Goal: Task Accomplishment & Management: Manage account settings

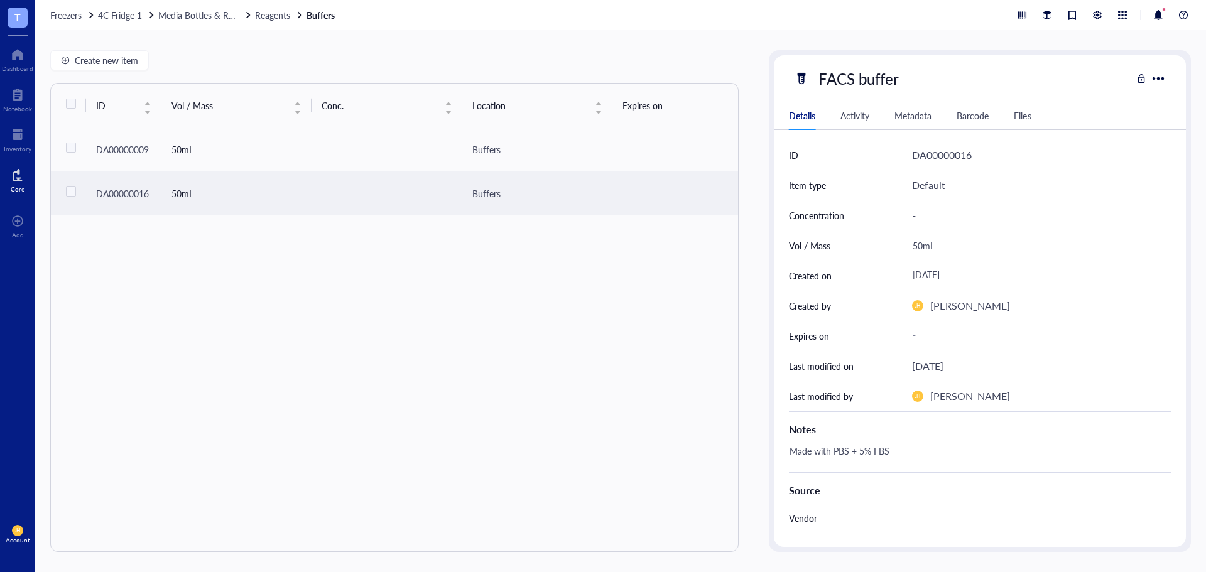
click at [22, 182] on div at bounding box center [18, 175] width 14 height 20
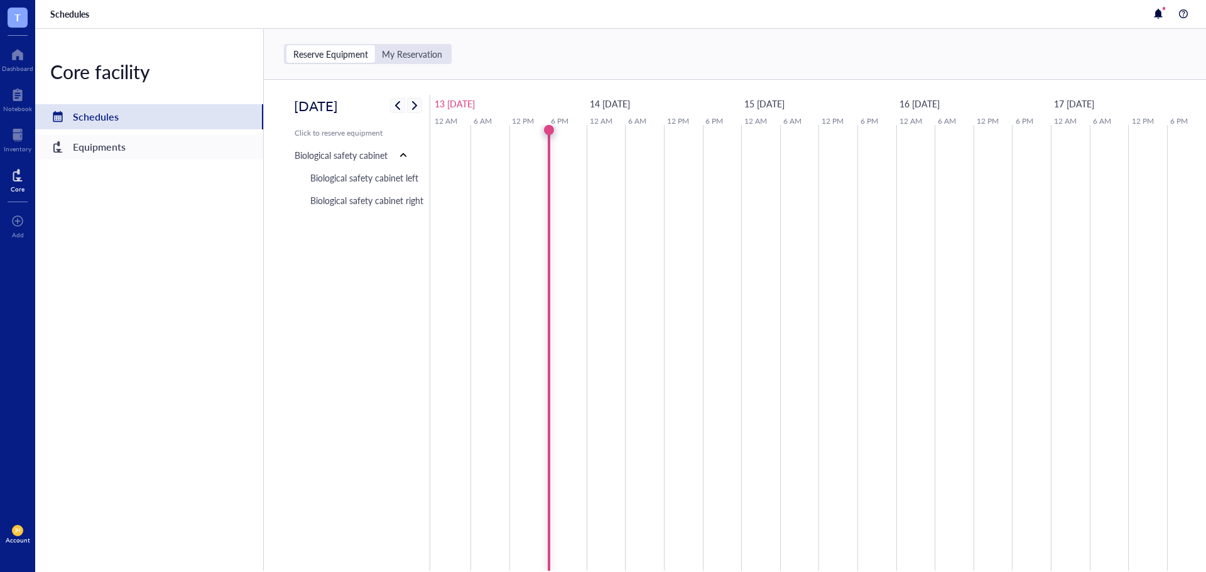
click at [135, 151] on div "Equipments" at bounding box center [149, 146] width 228 height 25
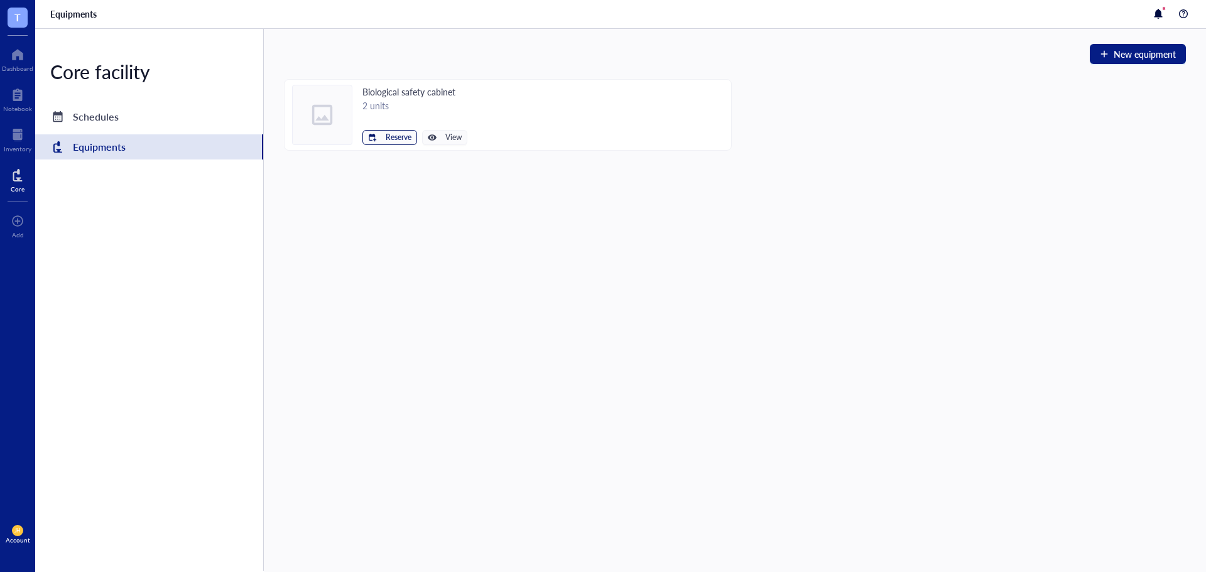
click at [383, 138] on button "Reserve" at bounding box center [389, 137] width 55 height 15
click at [378, 158] on span "Biological safety cabinet left" at bounding box center [351, 159] width 113 height 14
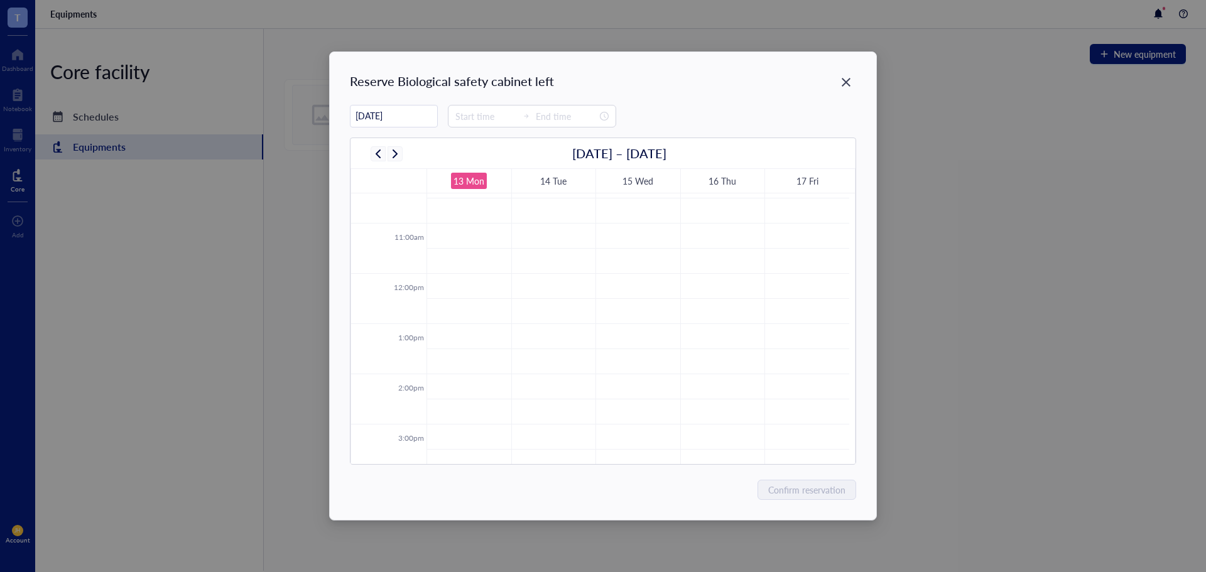
scroll to position [553, 0]
click at [565, 320] on td at bounding box center [638, 330] width 423 height 25
type input "[DATE]"
type input "13:30"
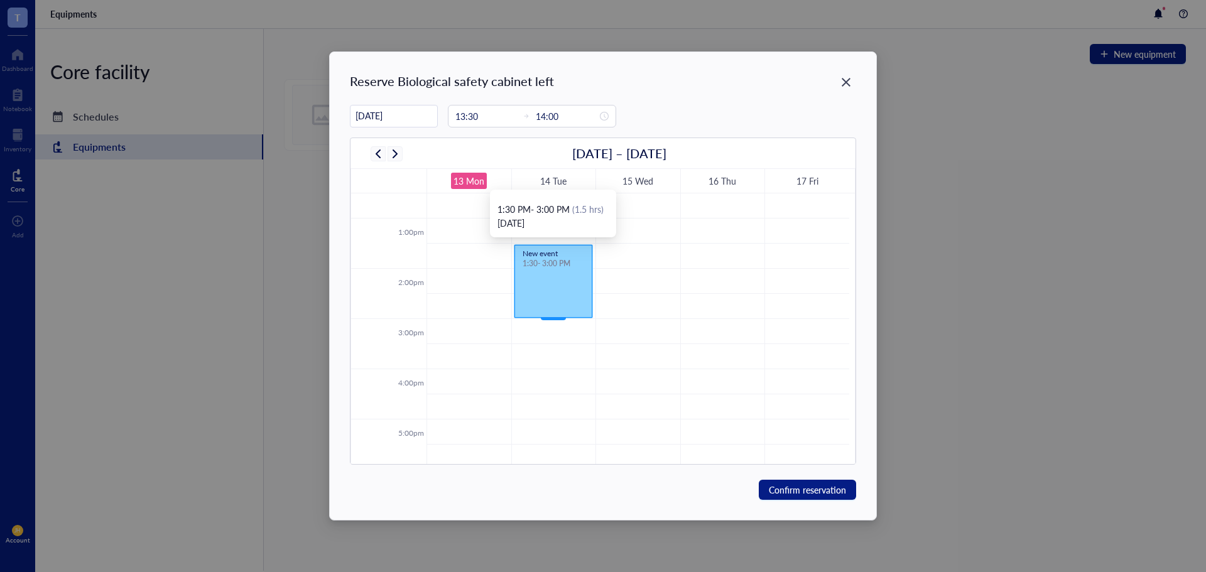
drag, startPoint x: 554, startPoint y: 266, endPoint x: 555, endPoint y: 309, distance: 43.3
click at [555, 309] on div "New event 1:30 - 2:00 PM New event 1:30 - 3:00 PM" at bounding box center [554, 168] width 84 height 1206
type input "15:00"
click at [793, 489] on span "Confirm reservation" at bounding box center [807, 490] width 77 height 14
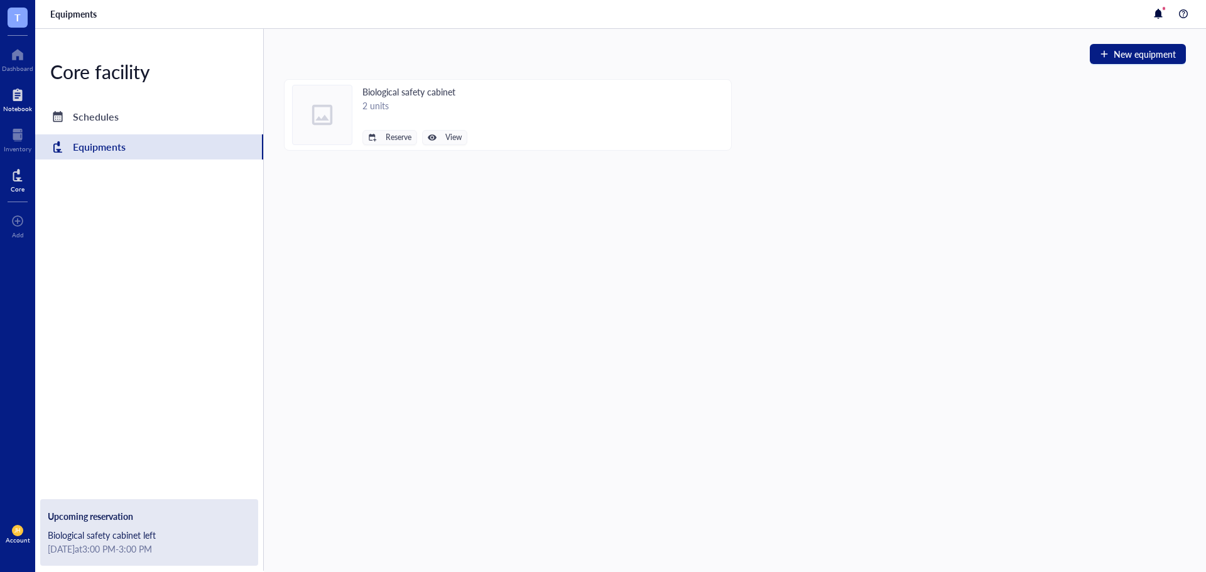
click at [14, 102] on div at bounding box center [17, 95] width 29 height 20
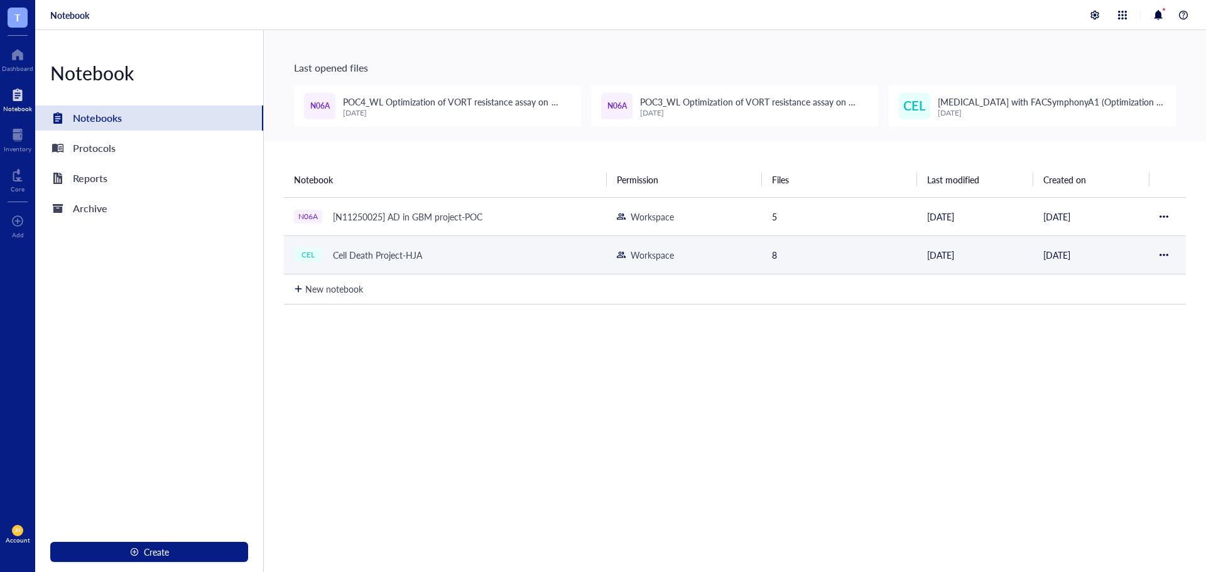
click at [436, 251] on div "CEL Cell Death Project-HJA" at bounding box center [445, 255] width 303 height 18
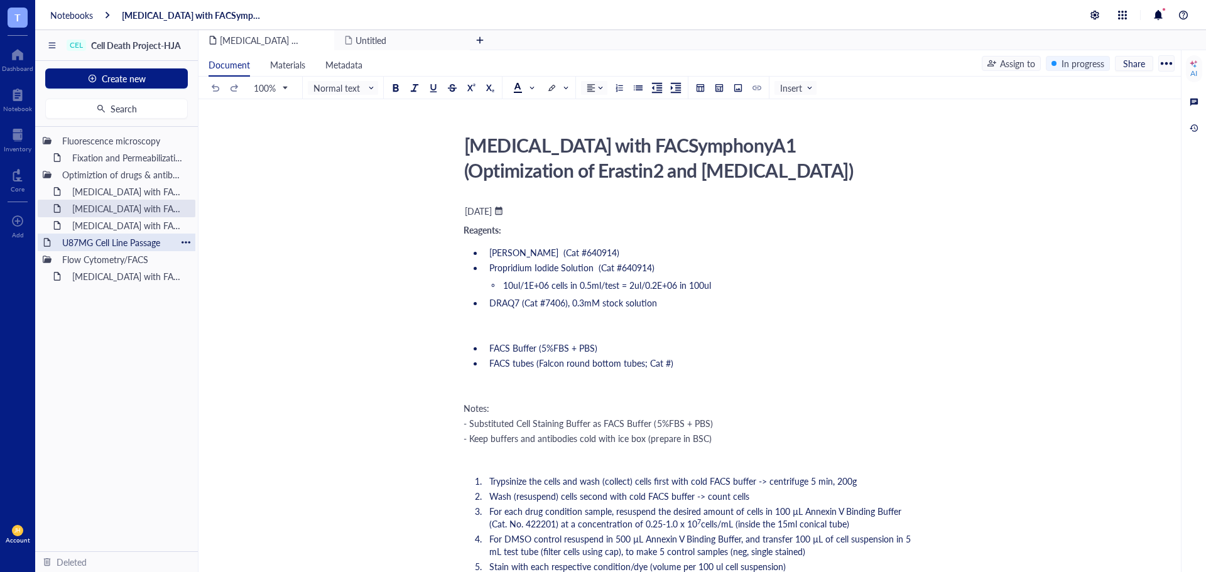
click at [147, 240] on div "U87MG Cell Line Passage" at bounding box center [117, 243] width 120 height 18
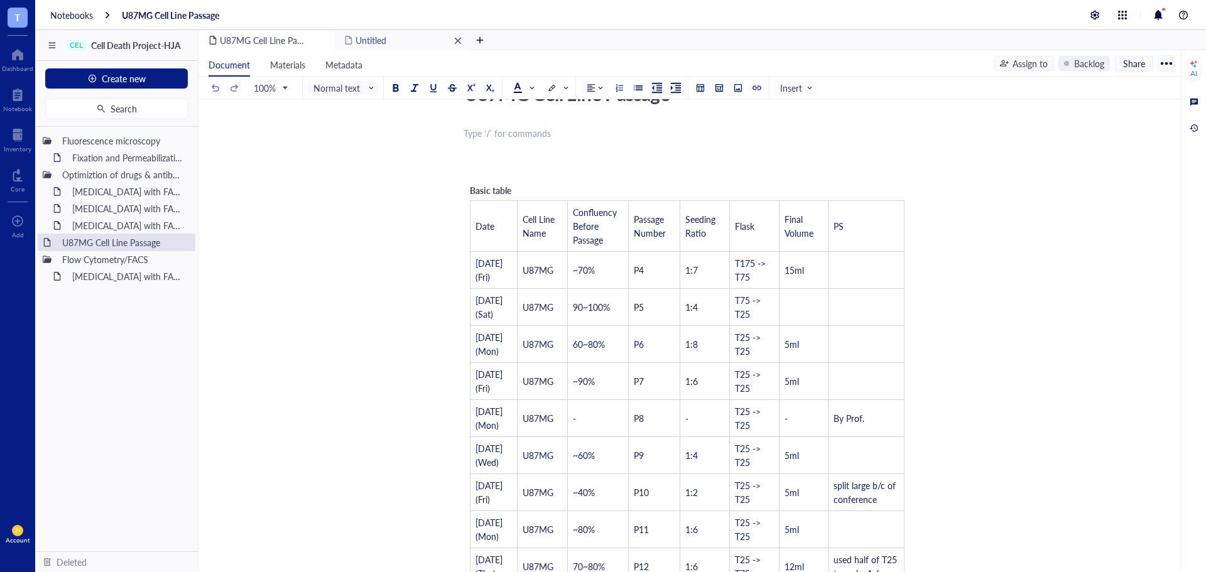
scroll to position [63, 0]
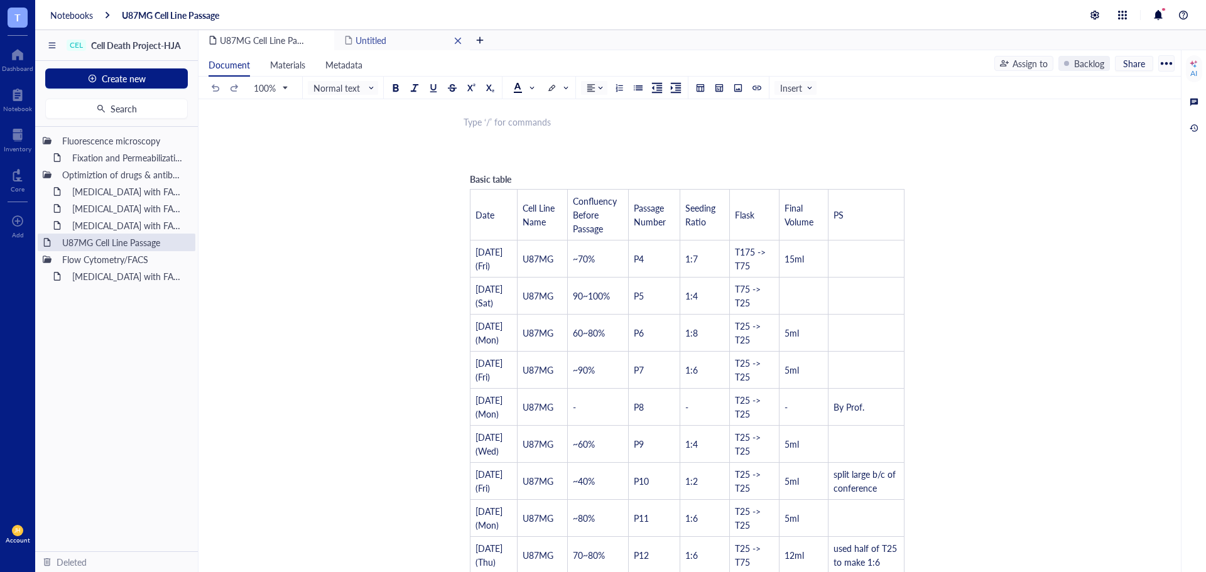
click at [416, 41] on div "Untitled" at bounding box center [402, 40] width 136 height 20
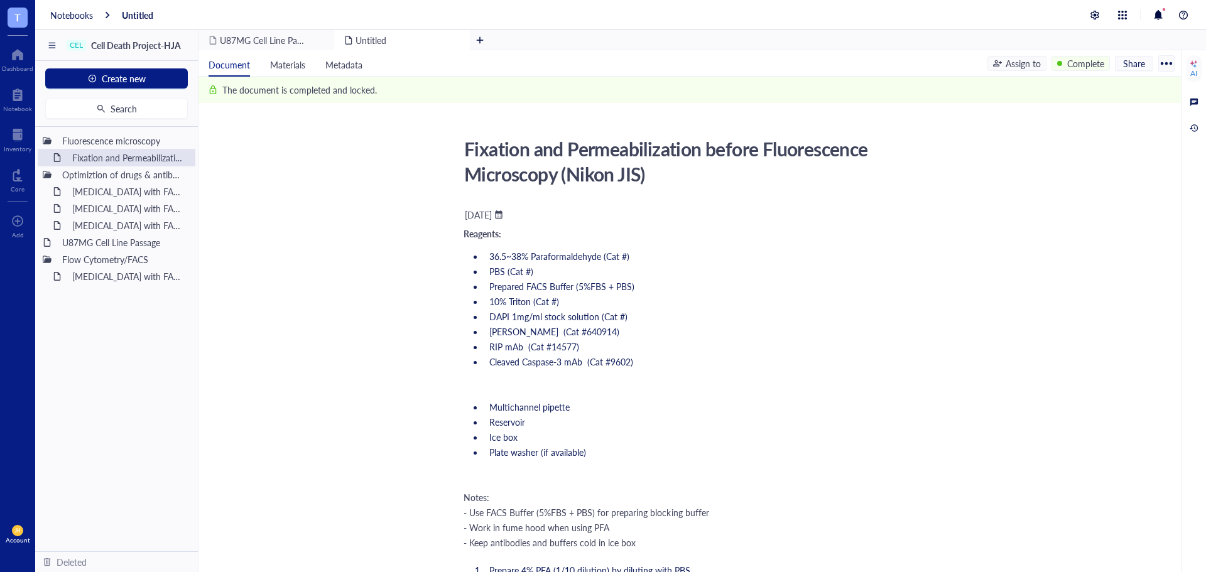
click at [1169, 63] on div at bounding box center [1166, 63] width 20 height 20
click at [702, 155] on div "Fixation and Permeabilization before Fluorescence Microscopy (Nikon JIS)" at bounding box center [682, 161] width 447 height 57
click at [261, 43] on span "U87MG Cell Line Passage" at bounding box center [269, 40] width 98 height 13
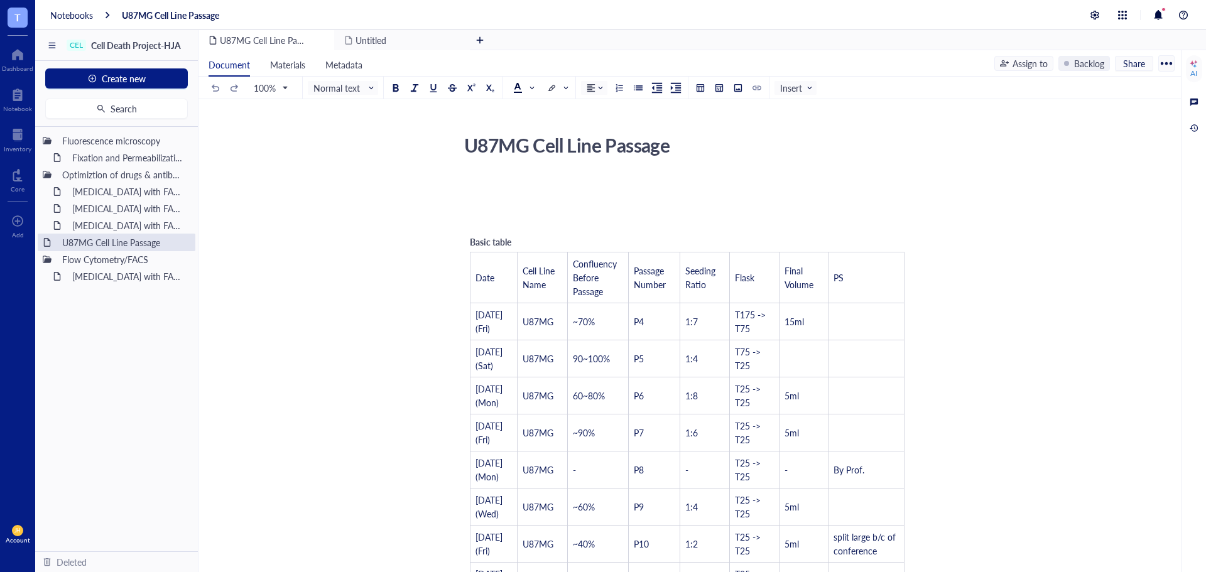
click at [1170, 62] on div at bounding box center [1166, 63] width 20 height 20
click at [8, 100] on div at bounding box center [17, 95] width 29 height 20
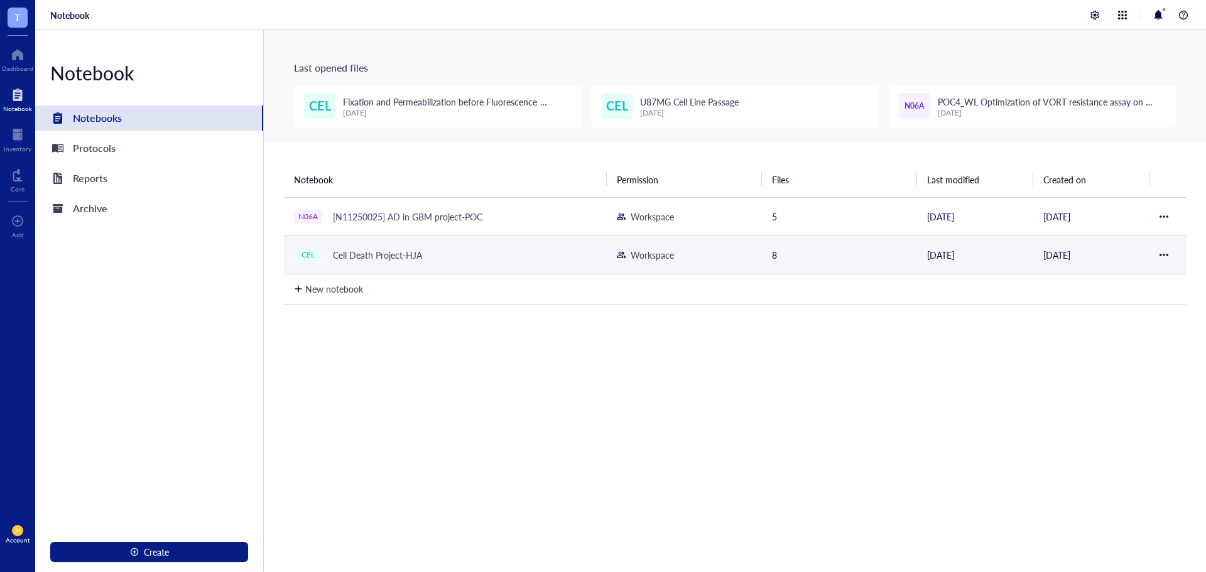
click at [340, 256] on div "Cell Death Project-HJA" at bounding box center [377, 255] width 101 height 18
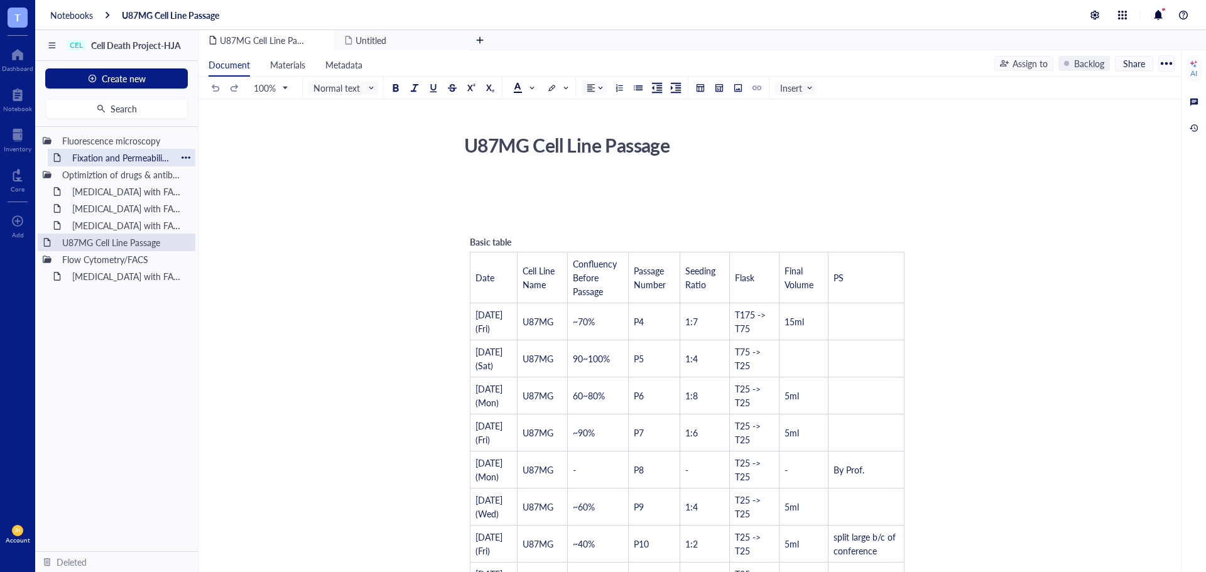
click at [106, 156] on div "Fixation and Permeabilization before Fluorescence Microscopy (Nikon JIS)" at bounding box center [122, 158] width 110 height 18
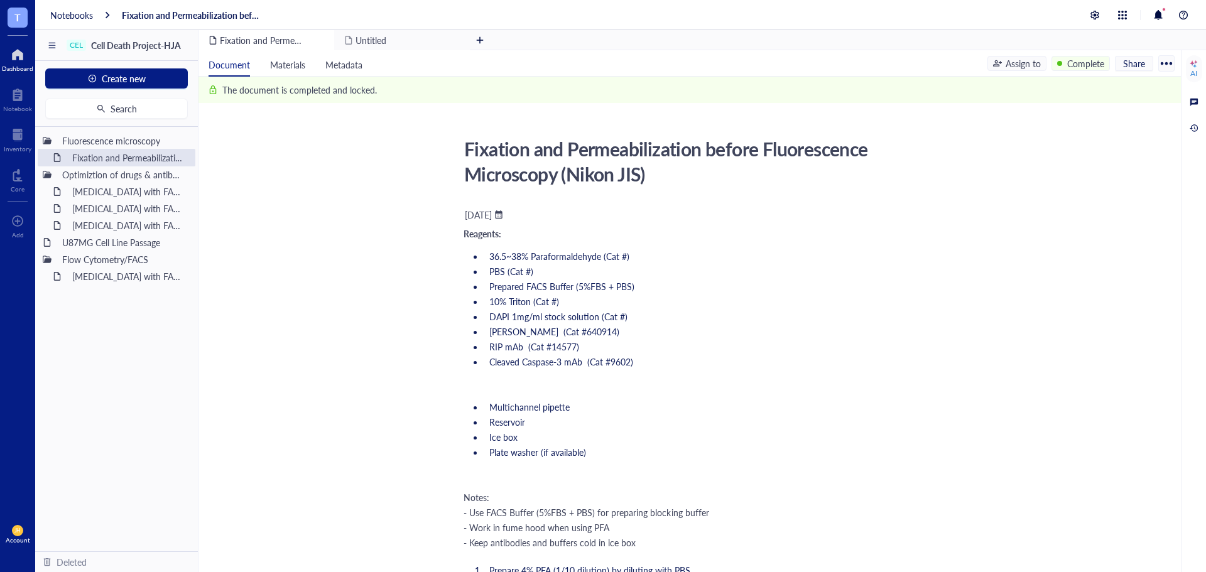
click at [20, 52] on div at bounding box center [17, 55] width 31 height 20
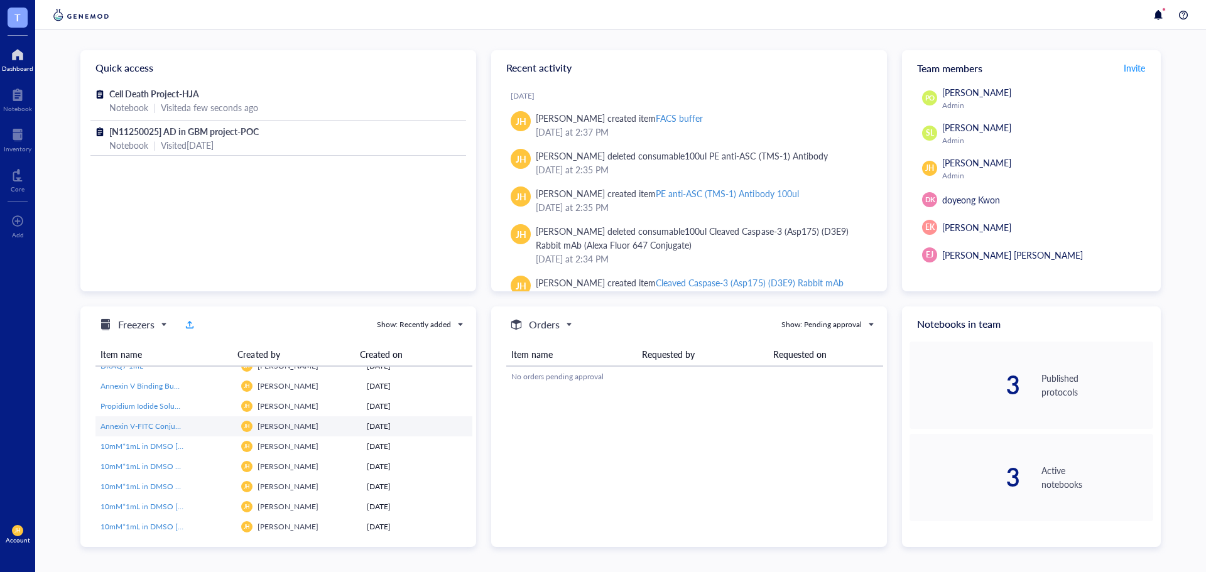
scroll to position [133, 0]
click at [16, 92] on div at bounding box center [17, 95] width 29 height 20
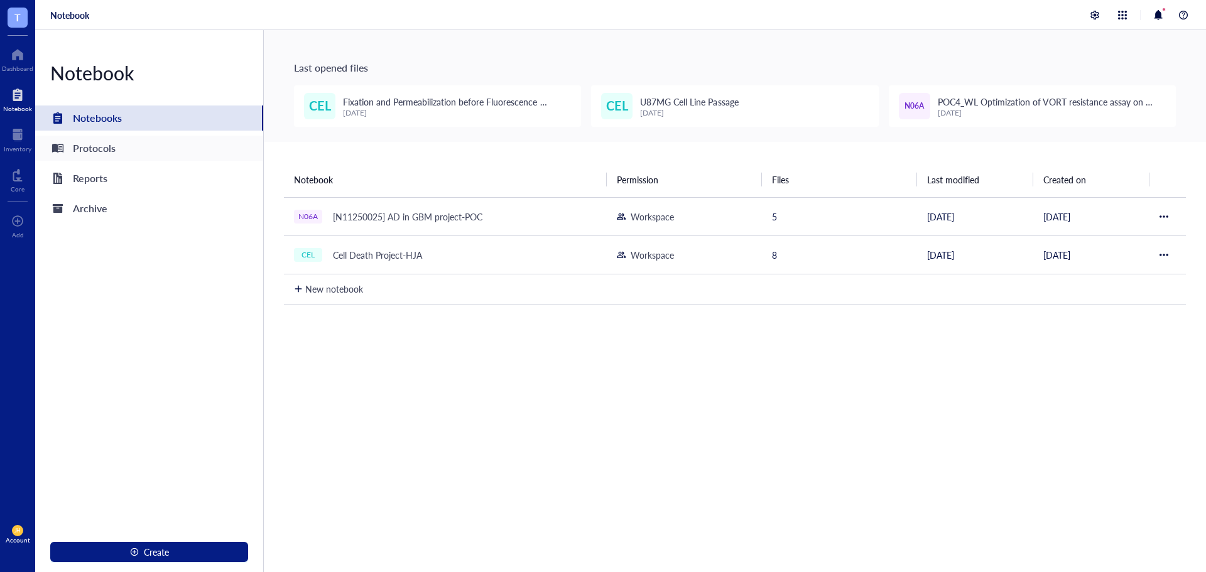
click at [88, 150] on div "Protocols" at bounding box center [94, 148] width 43 height 18
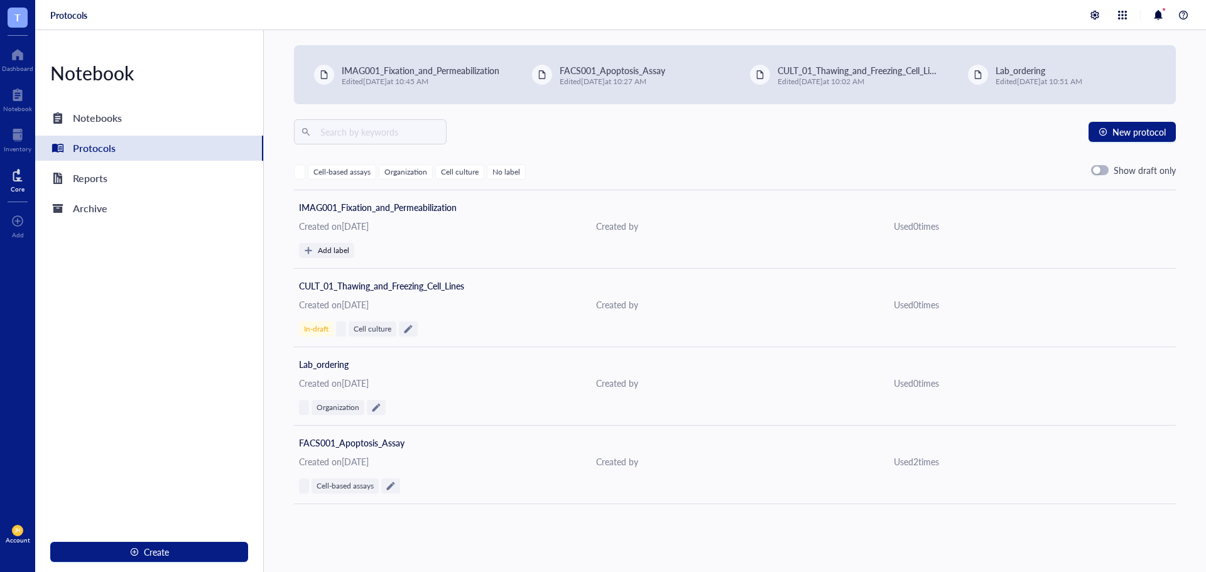
click at [13, 181] on div at bounding box center [18, 175] width 14 height 20
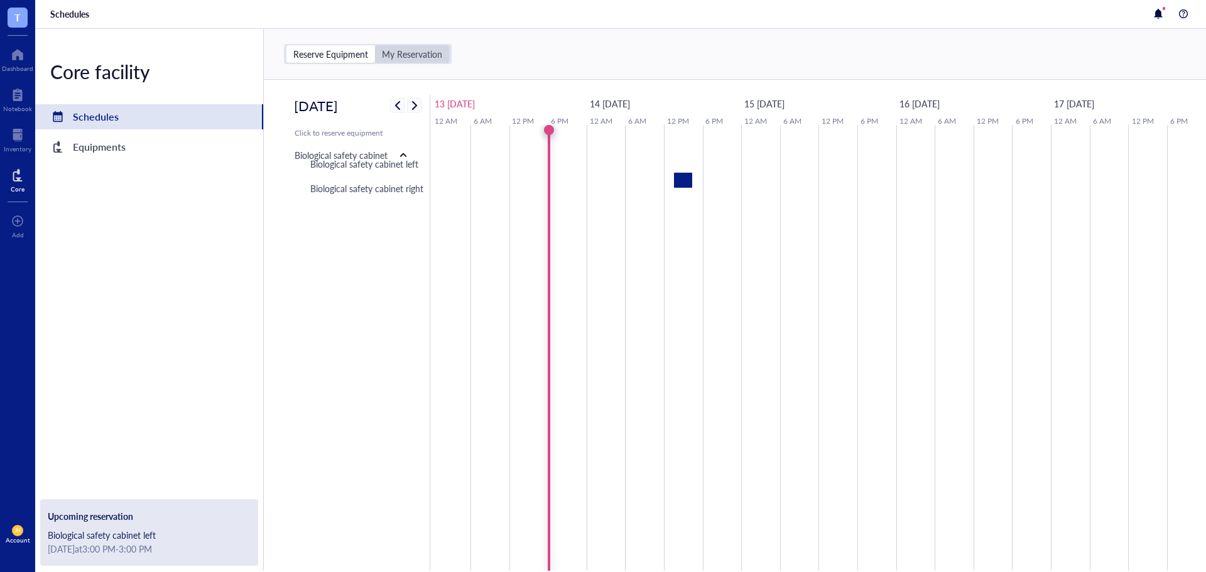
click at [437, 56] on div "My Reservation" at bounding box center [412, 53] width 60 height 11
click at [375, 45] on input "My Reservation" at bounding box center [375, 45] width 0 height 0
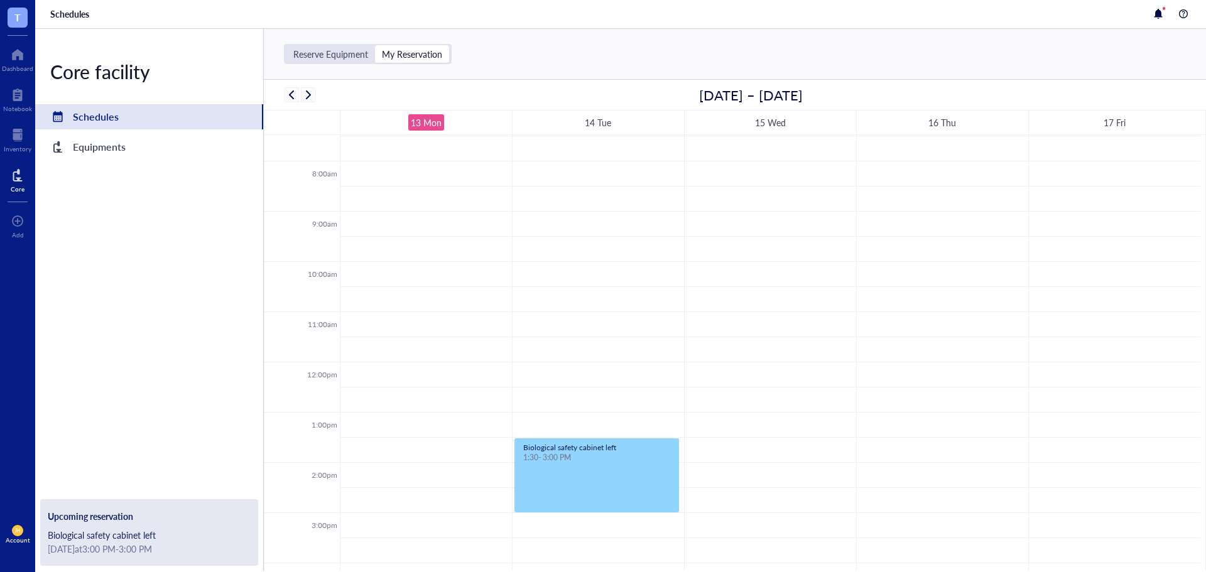
scroll to position [491, 0]
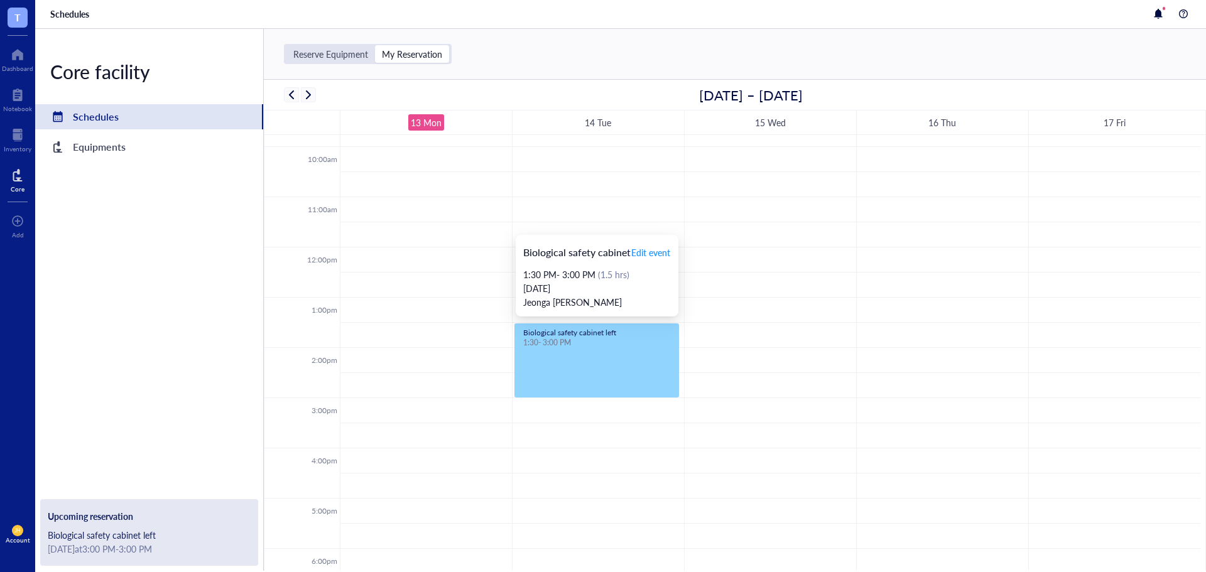
click at [594, 356] on div "Biological safety cabinet left 1:30 - 3:00 PM" at bounding box center [596, 360] width 163 height 73
click at [30, 142] on div at bounding box center [18, 135] width 28 height 20
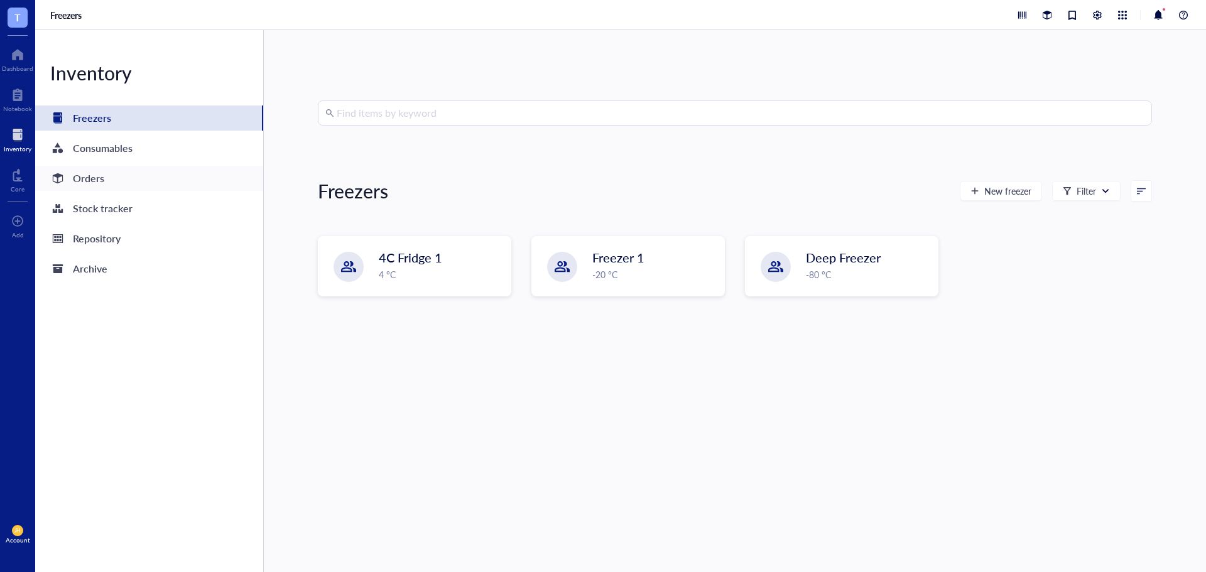
click at [170, 169] on div "Orders" at bounding box center [149, 178] width 228 height 25
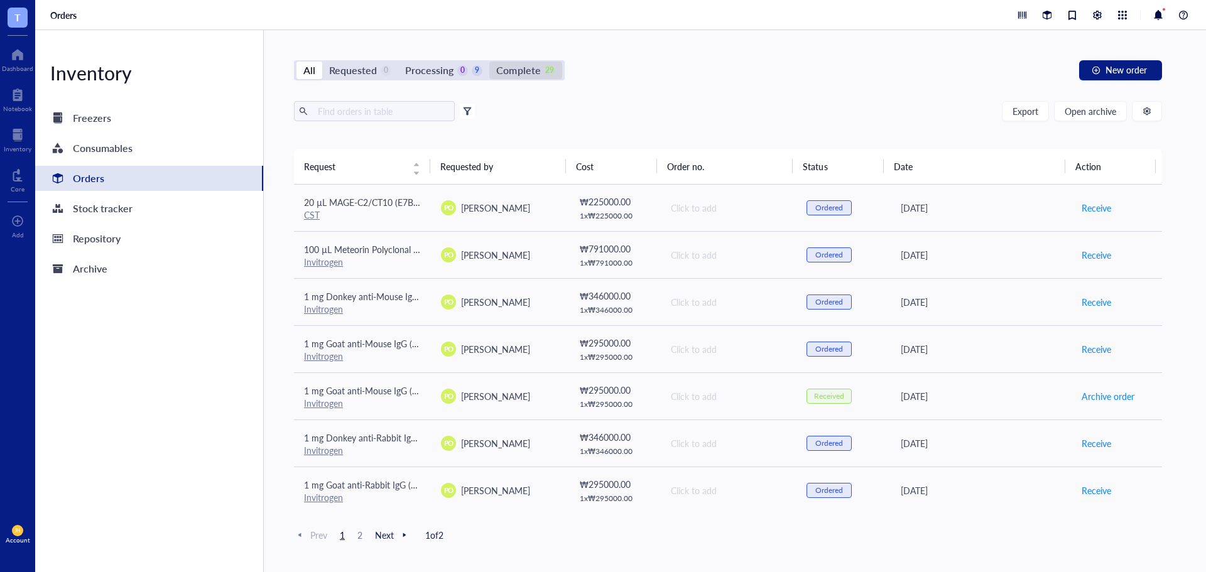
click at [523, 68] on div "Complete" at bounding box center [518, 71] width 44 height 18
click at [489, 62] on input "Complete 29" at bounding box center [489, 62] width 0 height 0
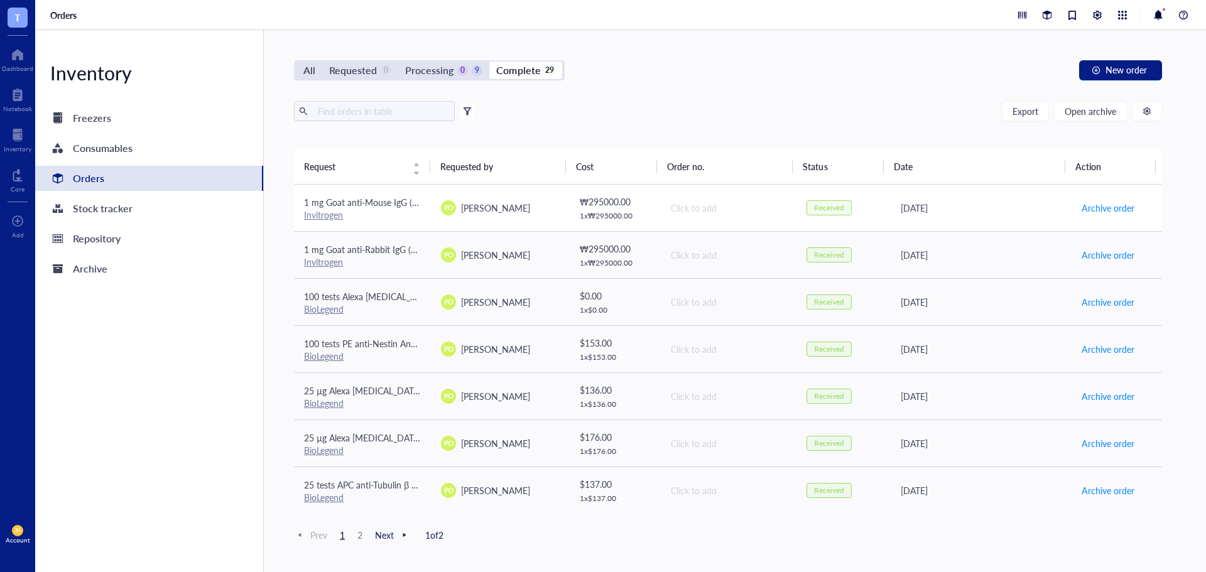
click at [893, 203] on td "[DATE]" at bounding box center [979, 208] width 183 height 47
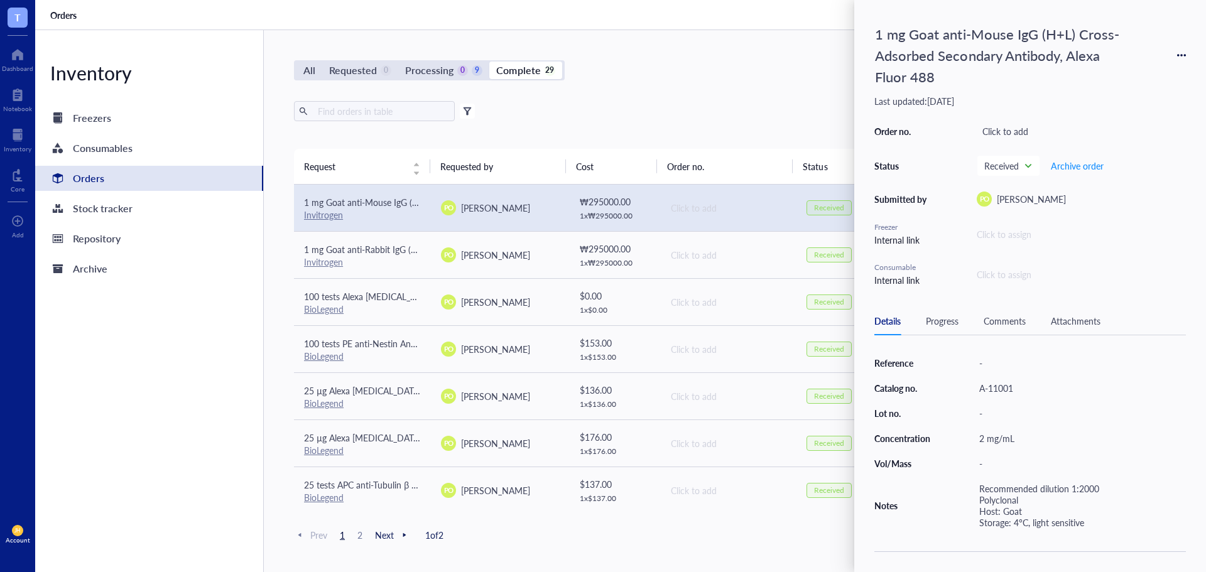
scroll to position [215, 0]
click at [947, 321] on div "Progress" at bounding box center [942, 321] width 33 height 14
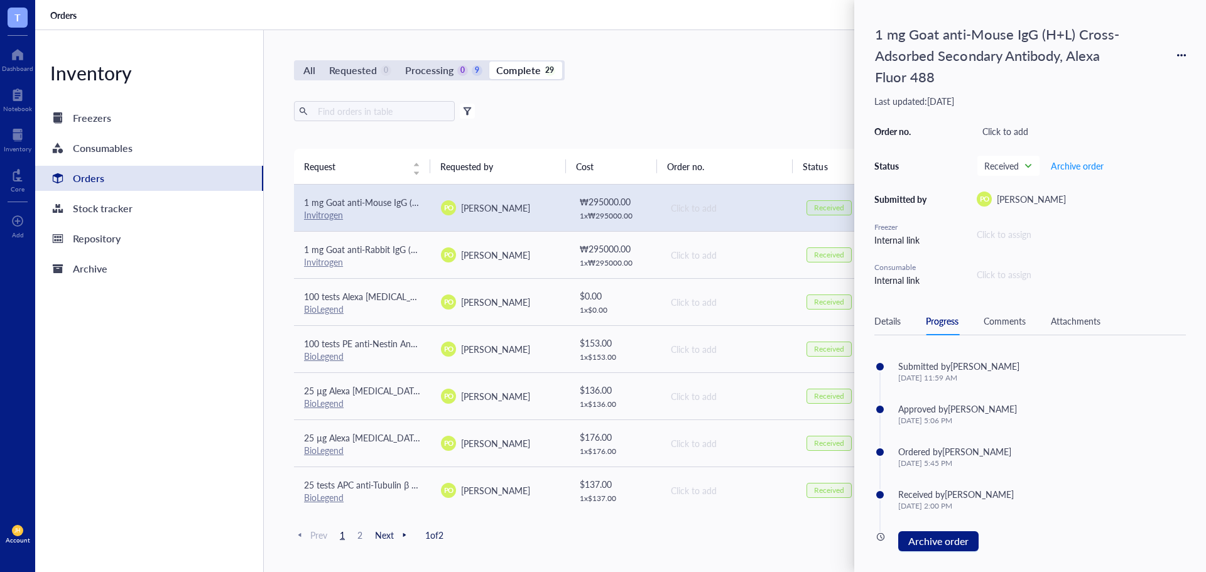
click at [714, 105] on div "Export Open archive" at bounding box center [728, 111] width 868 height 20
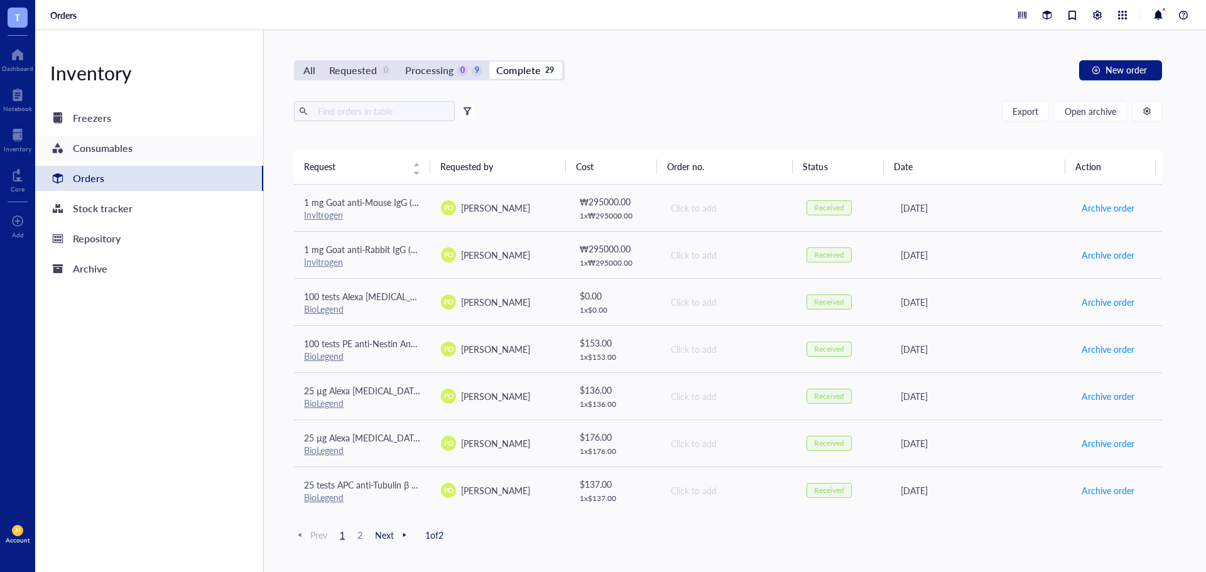
click at [208, 152] on div "Consumables" at bounding box center [149, 148] width 228 height 25
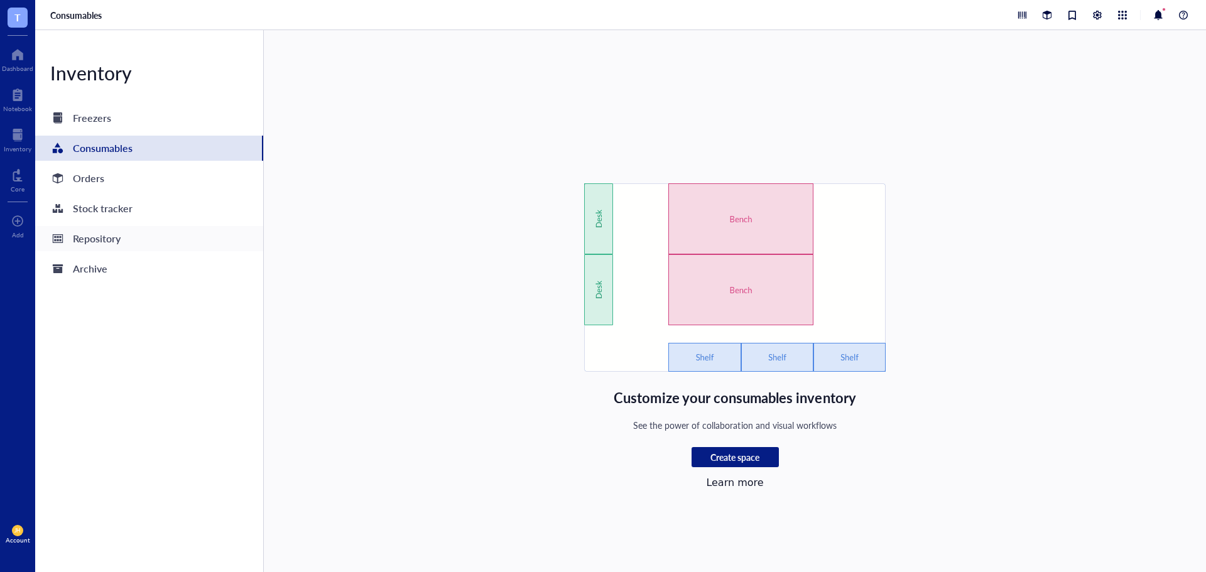
click at [199, 234] on div "Repository" at bounding box center [149, 238] width 228 height 25
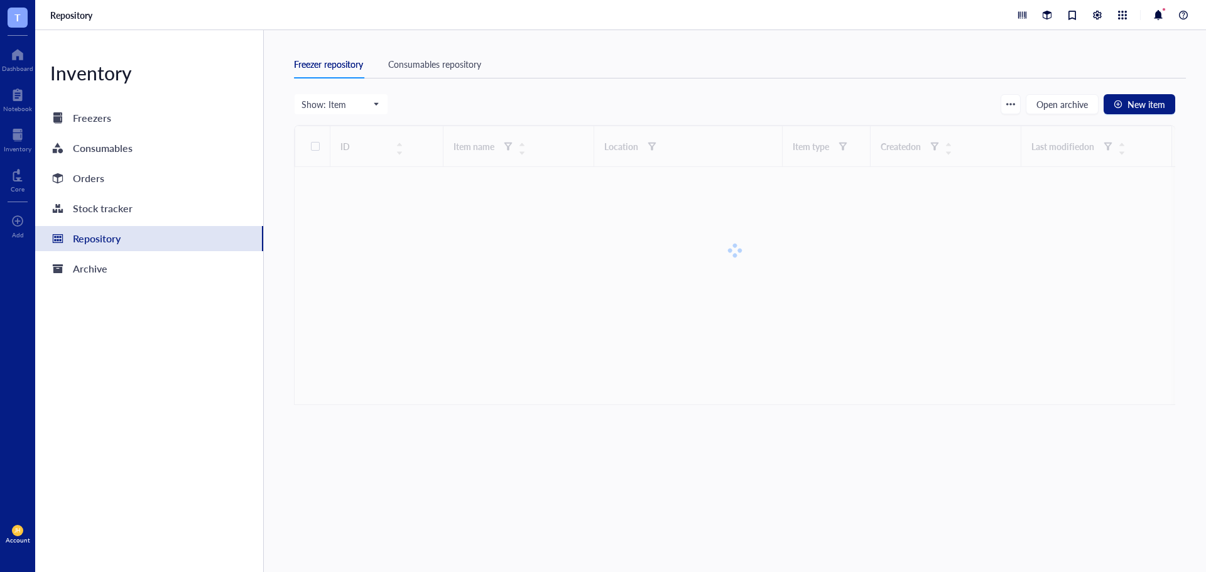
click at [416, 64] on div "Consumables repository" at bounding box center [434, 64] width 93 height 14
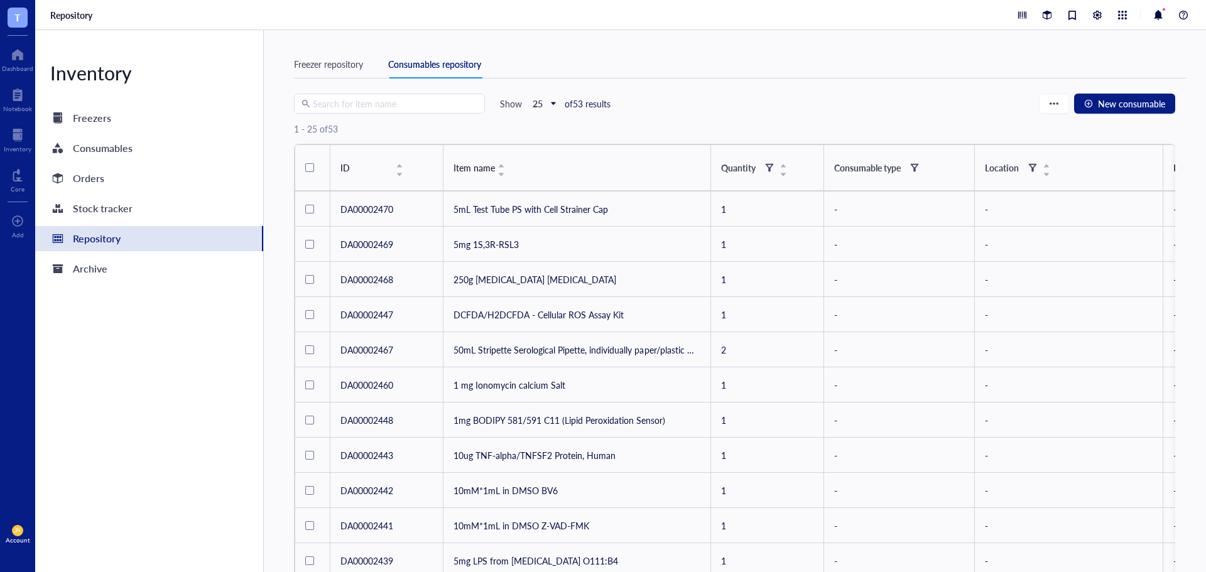
click at [408, 101] on input "search" at bounding box center [395, 103] width 165 height 19
type input "goat"
click at [172, 176] on div "Orders" at bounding box center [149, 178] width 228 height 25
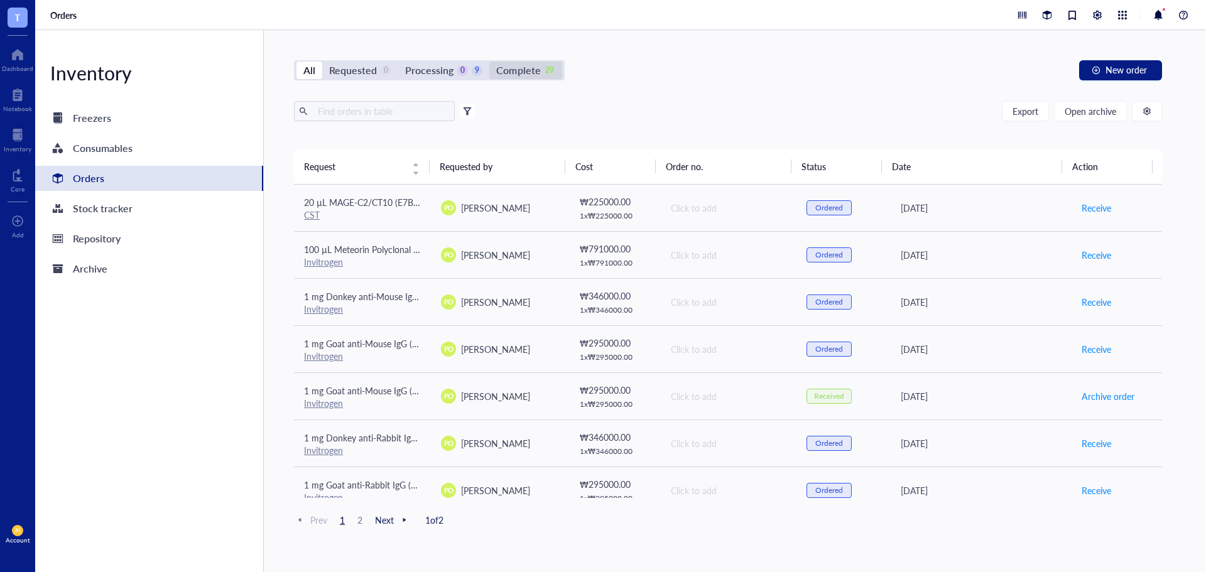
click at [508, 72] on div "Complete" at bounding box center [518, 71] width 44 height 18
click at [489, 62] on input "Complete 29" at bounding box center [489, 62] width 0 height 0
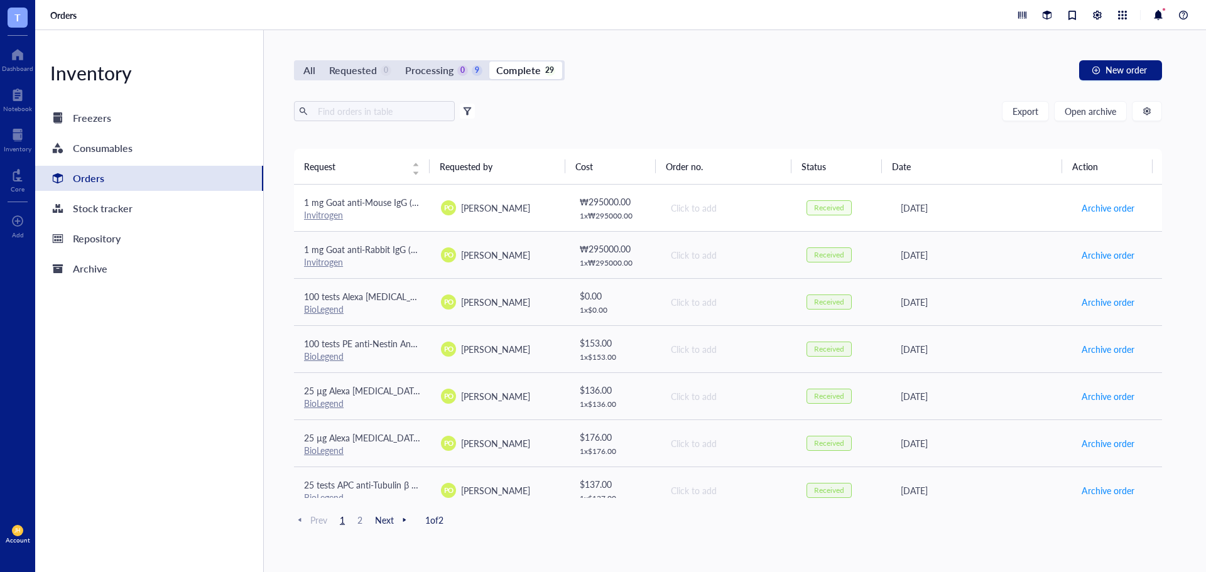
click at [665, 200] on td "Click to add" at bounding box center [728, 208] width 137 height 47
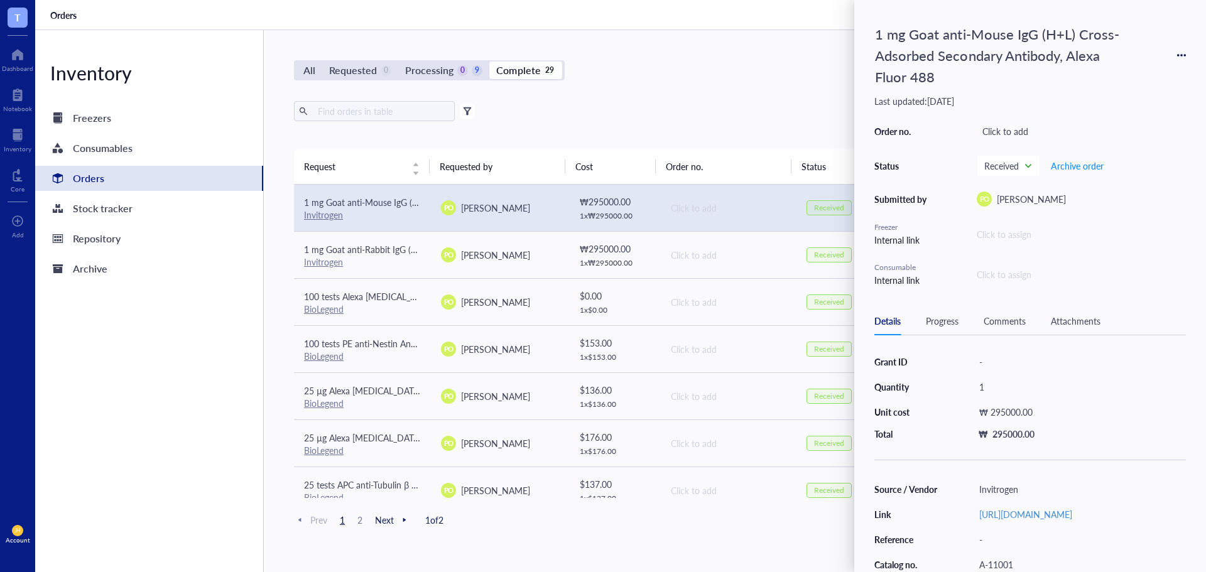
click at [1180, 57] on icon at bounding box center [1181, 55] width 9 height 9
click at [1158, 190] on div "Order no. Click to add Status Received Archive order Submitted by PO [PERSON_NA…" at bounding box center [1030, 204] width 312 height 165
click at [731, 71] on div "All Requested 0 Processing 0 9 Complete 29 New order" at bounding box center [728, 70] width 868 height 20
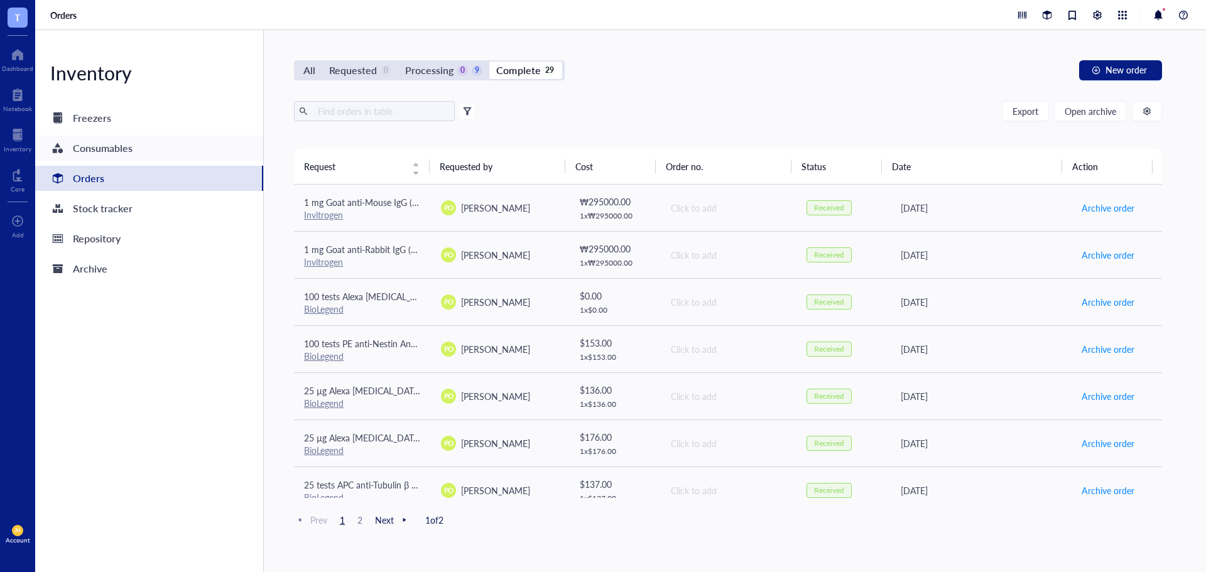
click at [180, 148] on div "Consumables" at bounding box center [149, 148] width 228 height 25
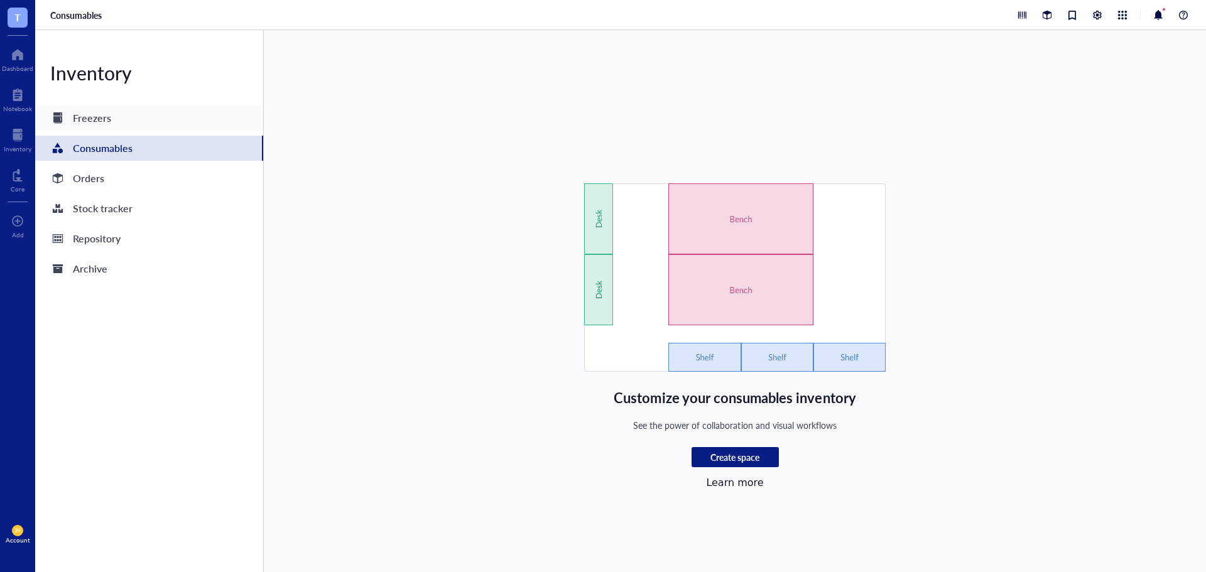
click at [173, 113] on div "Freezers" at bounding box center [149, 118] width 228 height 25
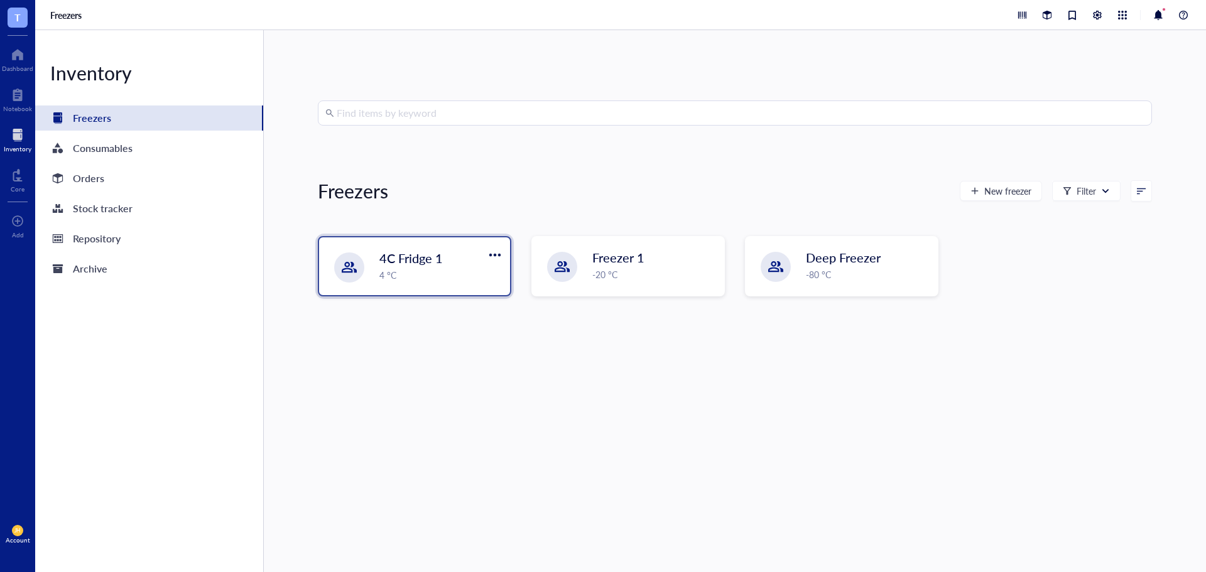
click at [443, 281] on div "4 °C" at bounding box center [440, 275] width 123 height 14
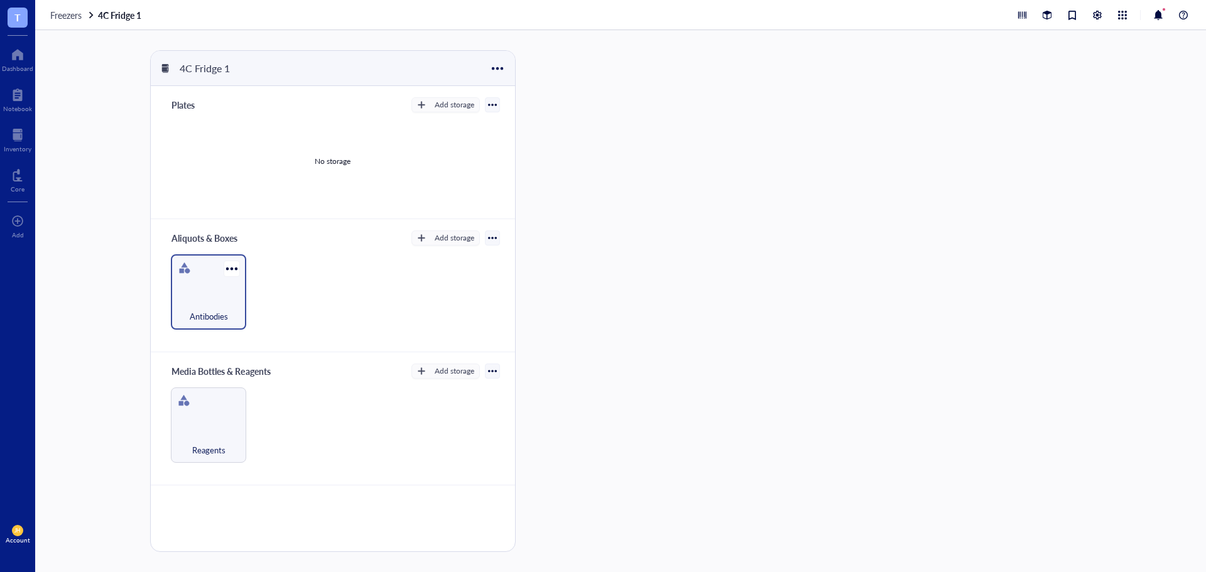
click at [229, 307] on div "Antibodies" at bounding box center [208, 310] width 63 height 28
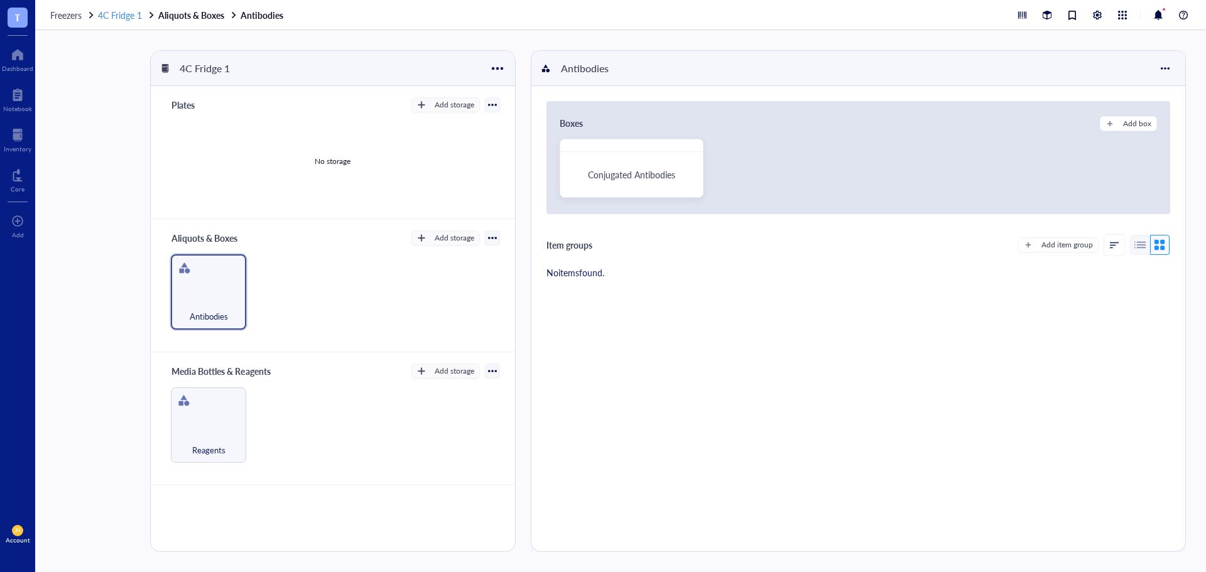
click at [132, 16] on span "4C Fridge 1" at bounding box center [120, 15] width 44 height 13
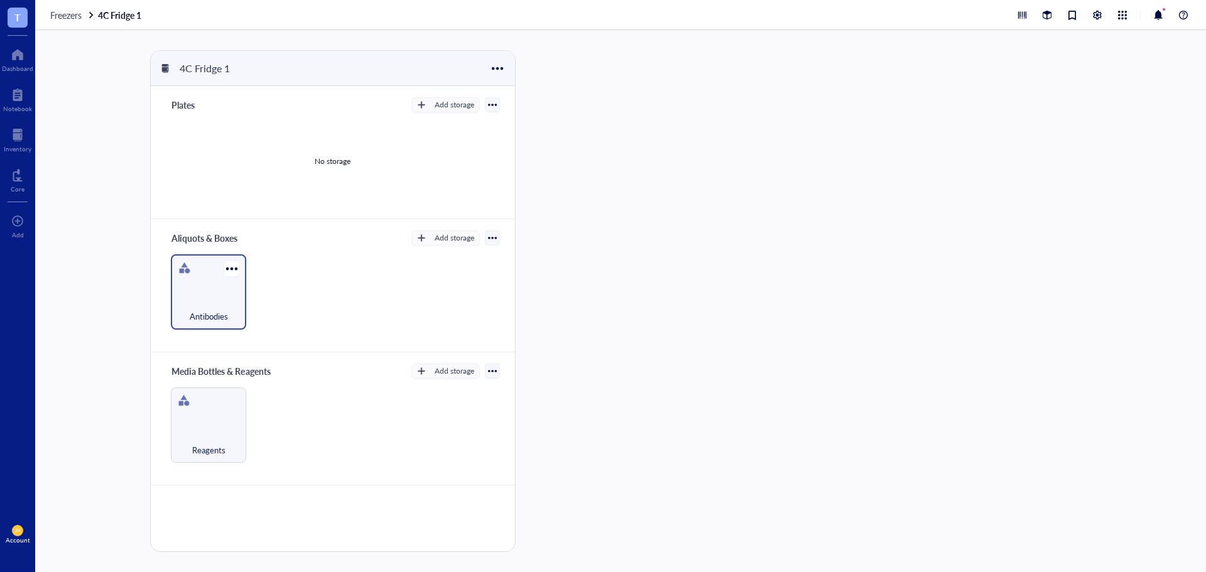
click at [223, 310] on span "Antibodies" at bounding box center [209, 317] width 38 height 14
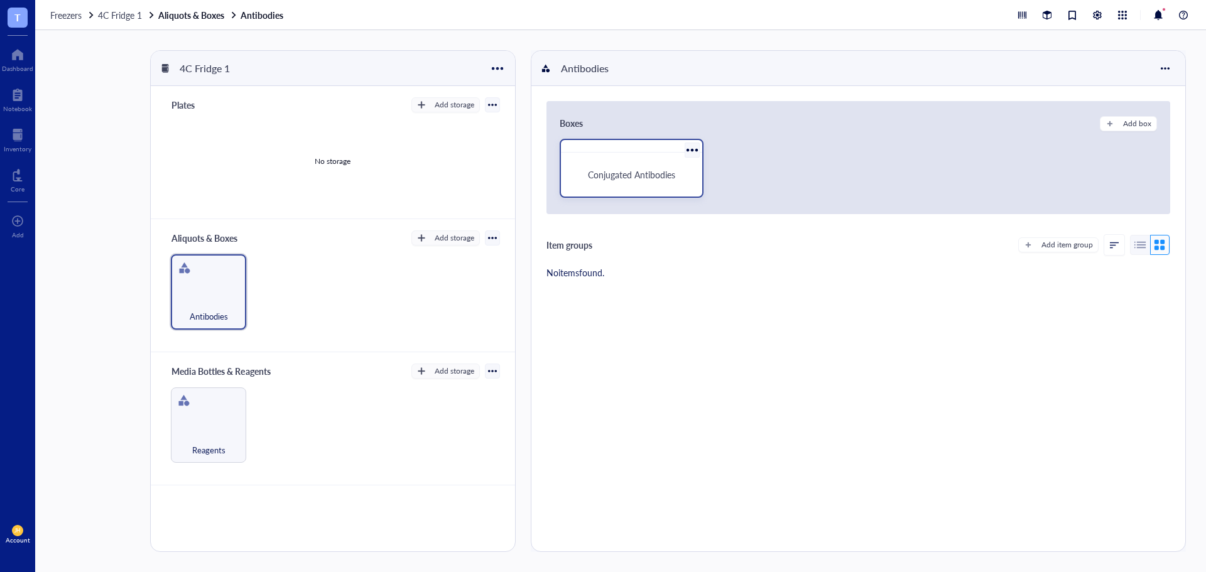
click at [624, 187] on div "Conjugated Antibodies" at bounding box center [632, 175] width 132 height 34
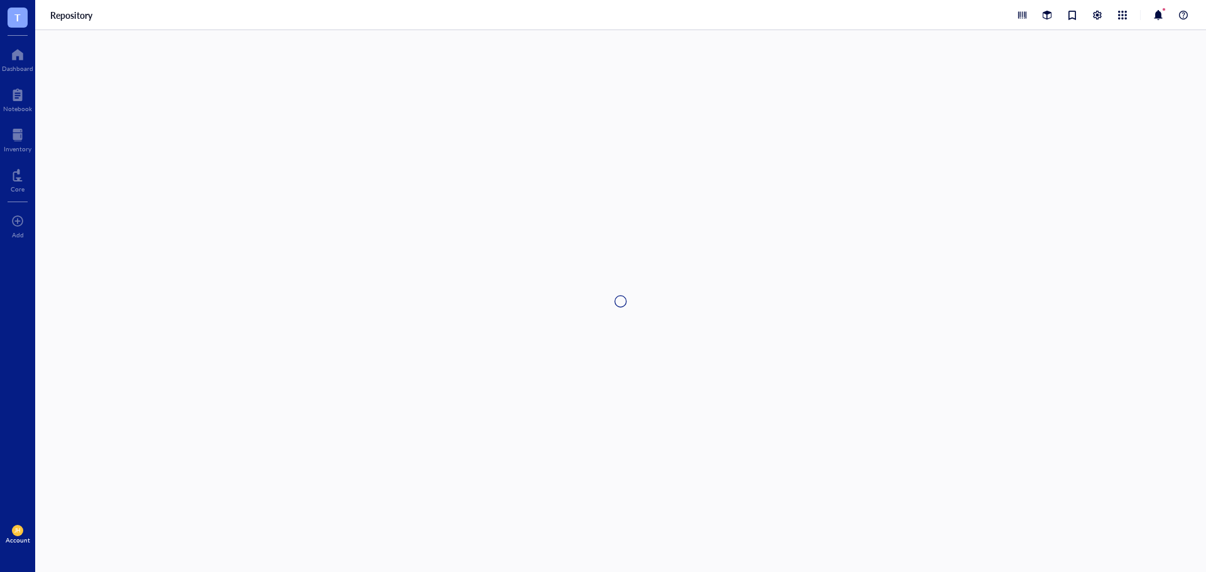
type textarea "Keep everyone on the same page…"
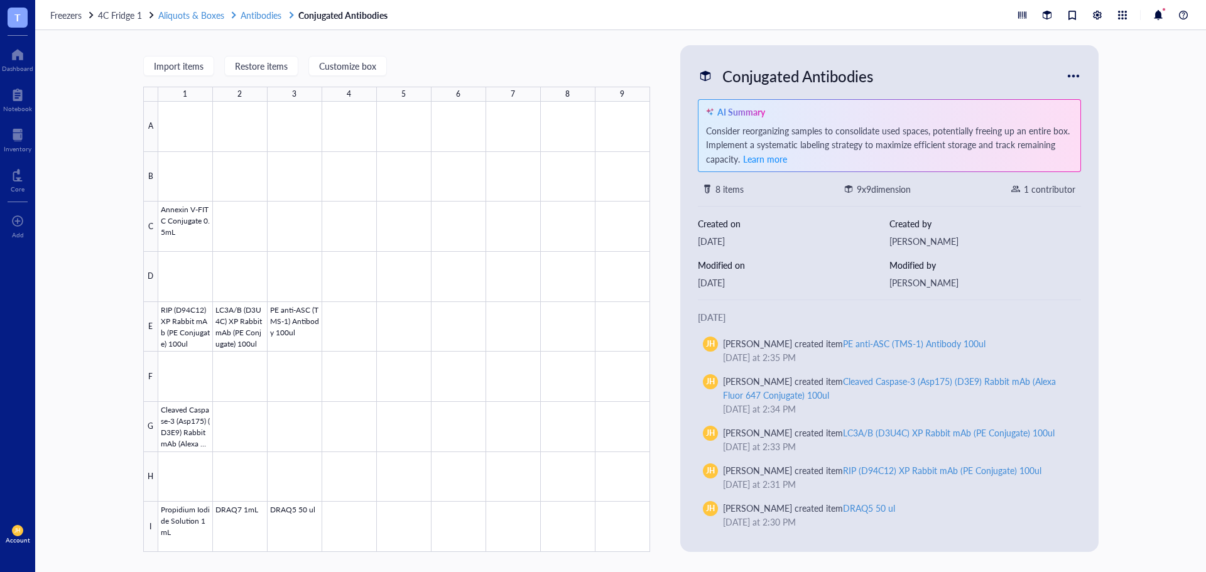
click at [264, 15] on span "Antibodies" at bounding box center [261, 15] width 41 height 13
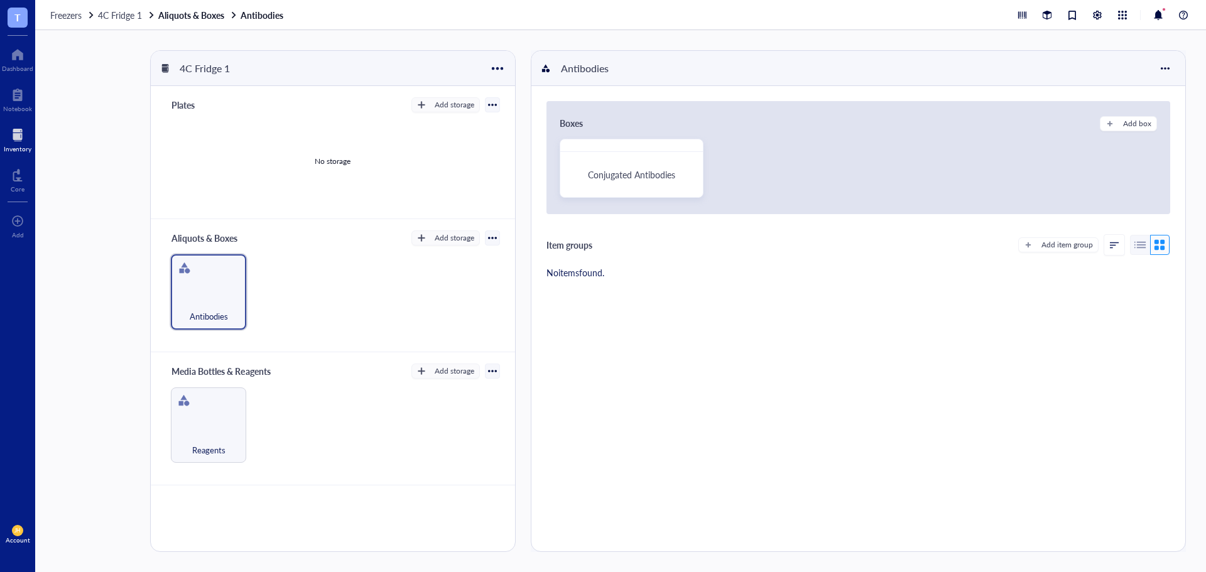
click at [18, 131] on div at bounding box center [18, 135] width 28 height 20
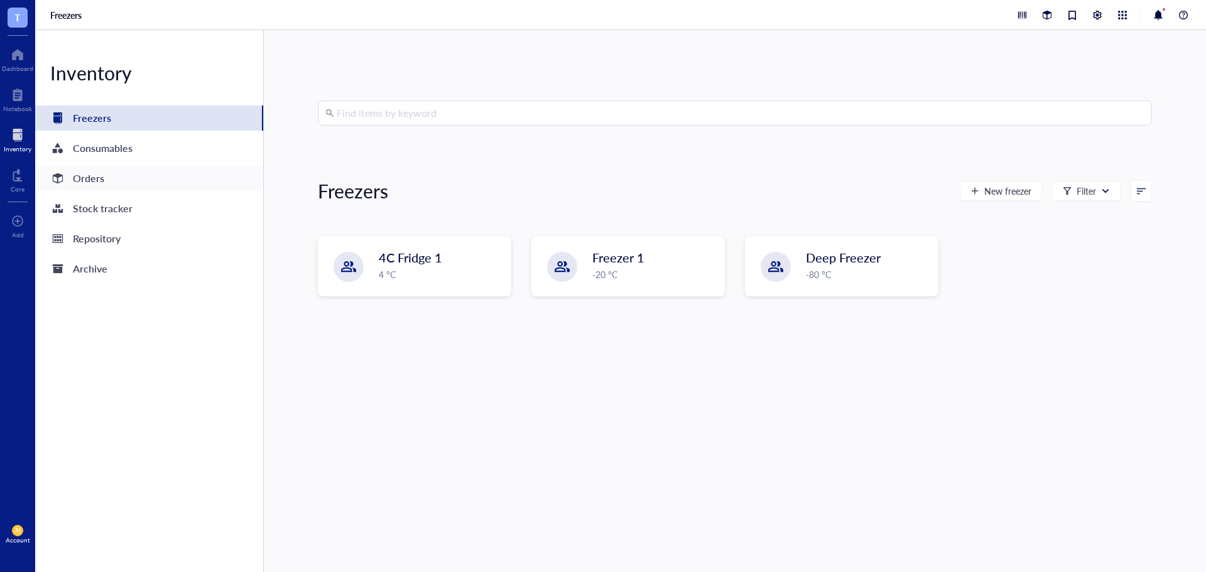
click at [127, 183] on div "Orders" at bounding box center [149, 178] width 228 height 25
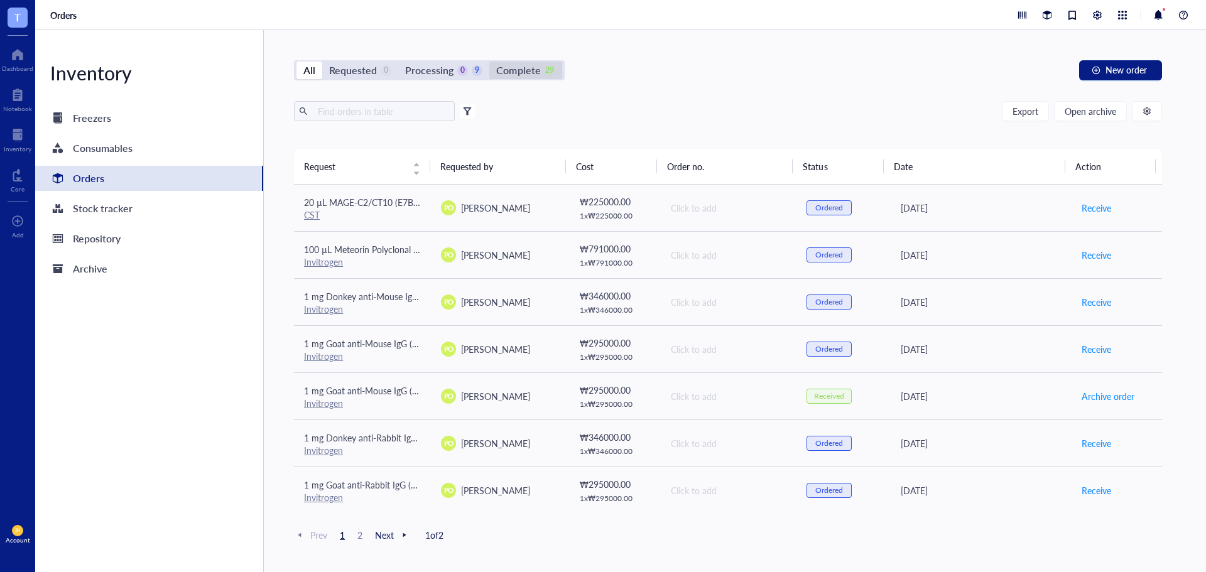
click at [517, 71] on div "Complete" at bounding box center [518, 71] width 44 height 18
click at [489, 62] on input "Complete 29" at bounding box center [489, 62] width 0 height 0
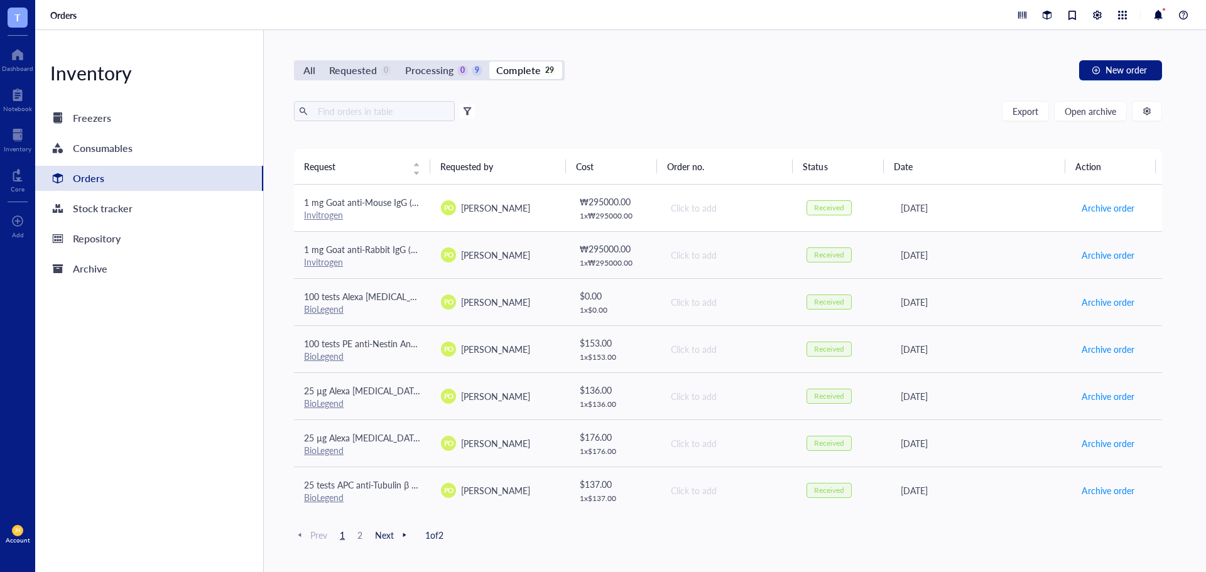
click at [519, 201] on div "[PERSON_NAME]" at bounding box center [495, 208] width 69 height 14
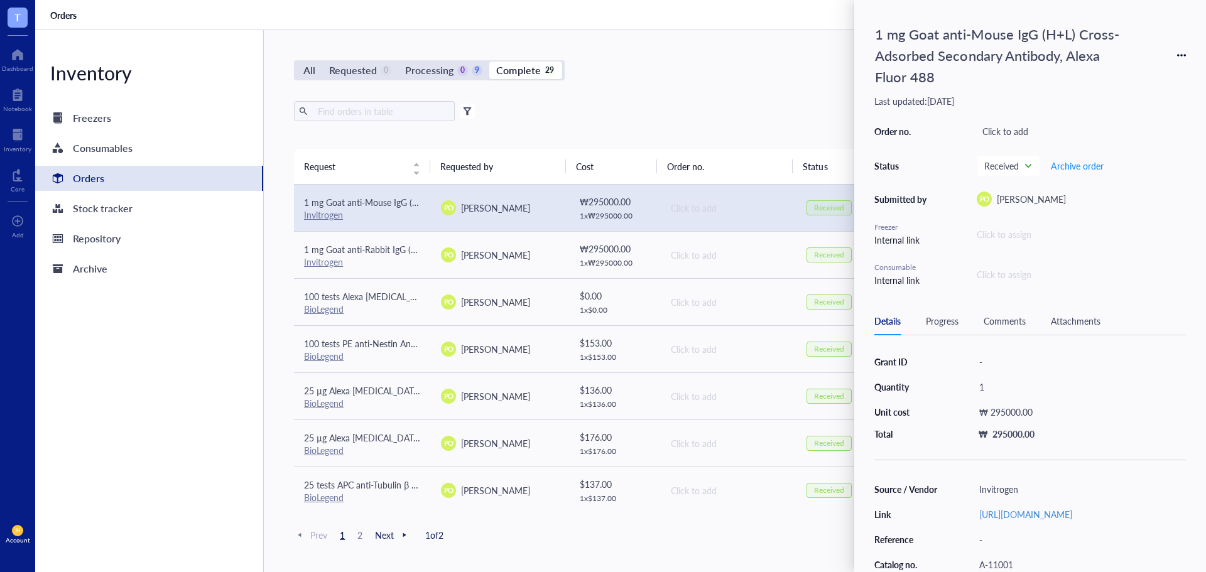
click at [1183, 61] on div "1 mg Goat anti-Mouse IgG (H+L) Cross-Adsorbed Secondary Antibody, Alexa Fluor 4…" at bounding box center [1030, 55] width 312 height 70
click at [1184, 52] on icon at bounding box center [1181, 55] width 9 height 9
click at [205, 108] on div "Freezers" at bounding box center [149, 118] width 228 height 25
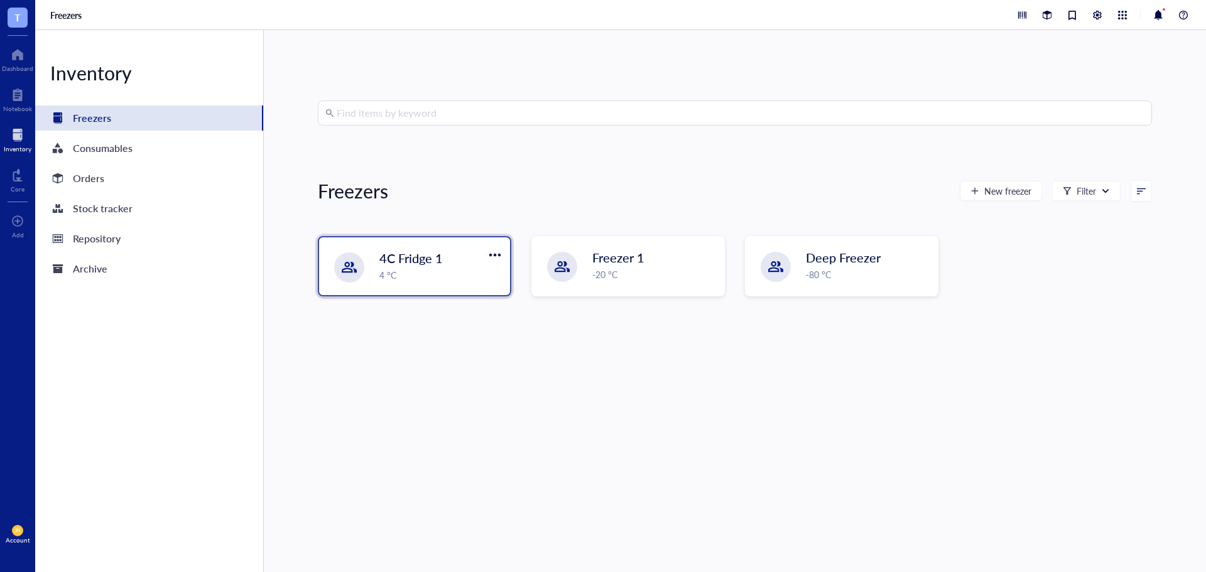
click at [398, 266] on span "4C Fridge 1" at bounding box center [410, 258] width 63 height 18
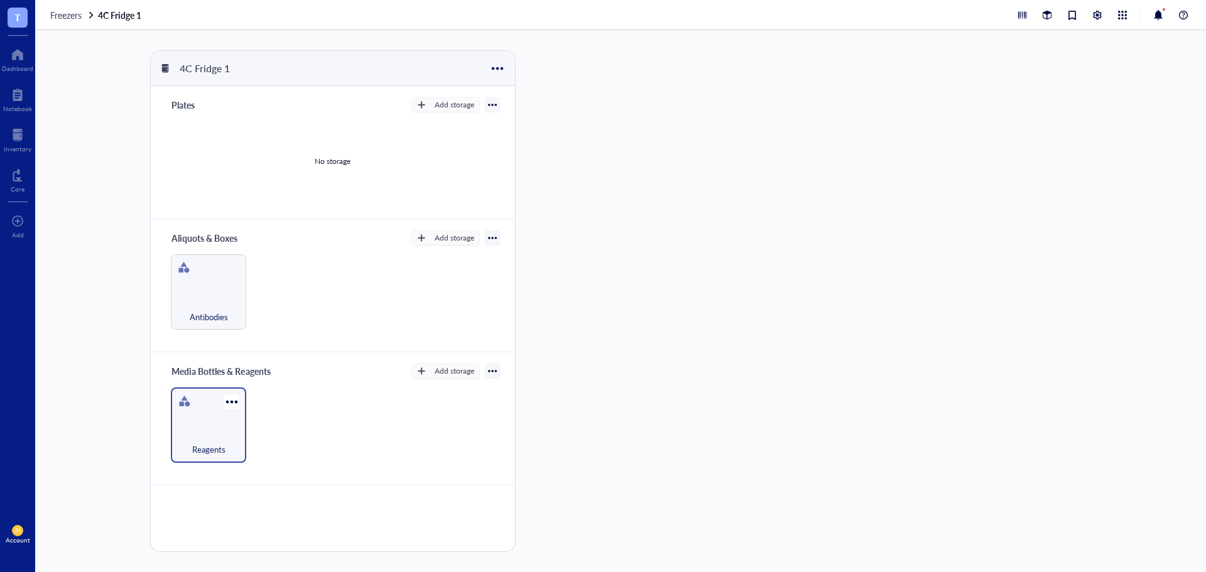
click at [220, 443] on span "Reagents" at bounding box center [208, 450] width 33 height 14
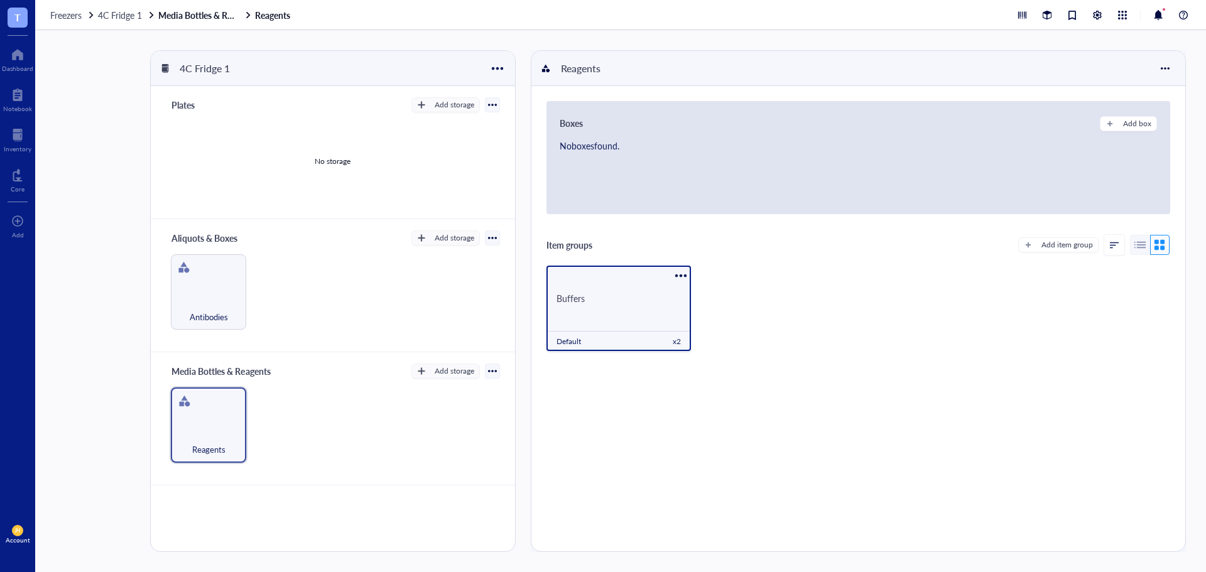
click at [607, 307] on div "Buffers" at bounding box center [619, 298] width 144 height 41
drag, startPoint x: 602, startPoint y: 248, endPoint x: 544, endPoint y: 247, distance: 58.4
click at [544, 247] on div "Item groups Add item group Buffers Default x 2" at bounding box center [858, 297] width 654 height 127
click at [734, 312] on div "Buffers Default x 2" at bounding box center [859, 313] width 624 height 95
click at [614, 316] on div "Buffers" at bounding box center [619, 298] width 144 height 41
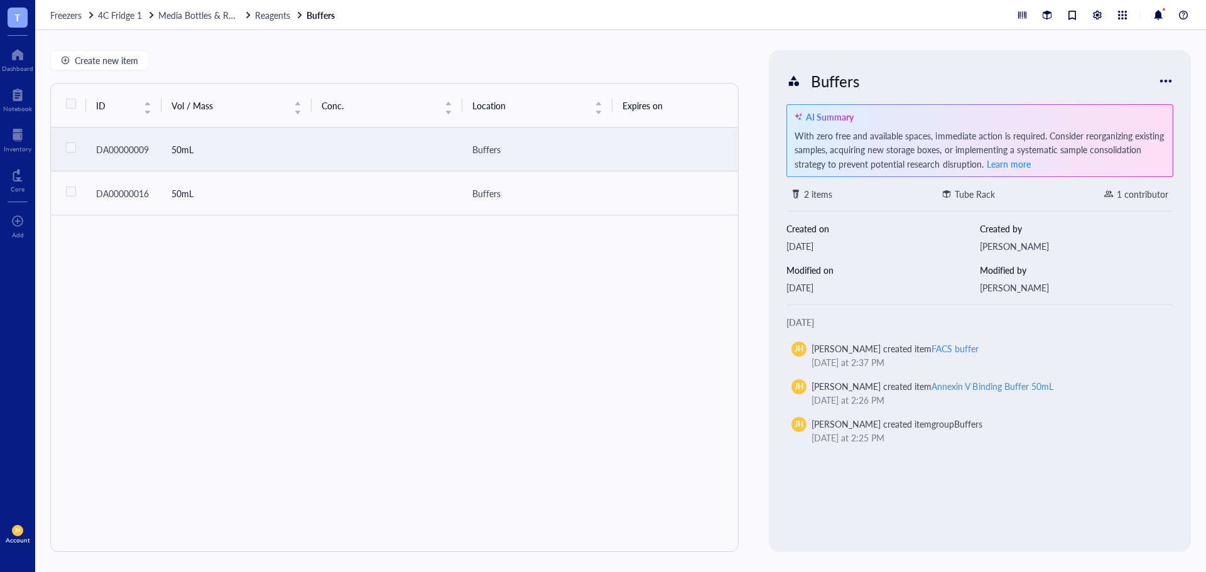
click at [445, 139] on td at bounding box center [387, 150] width 150 height 44
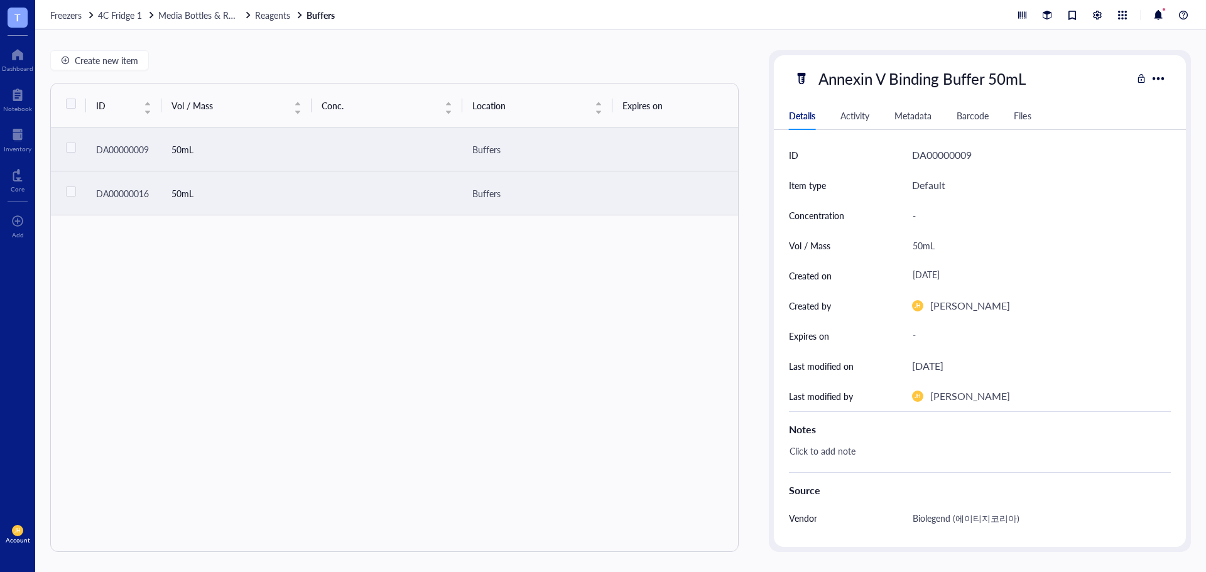
click at [661, 209] on td at bounding box center [687, 193] width 150 height 44
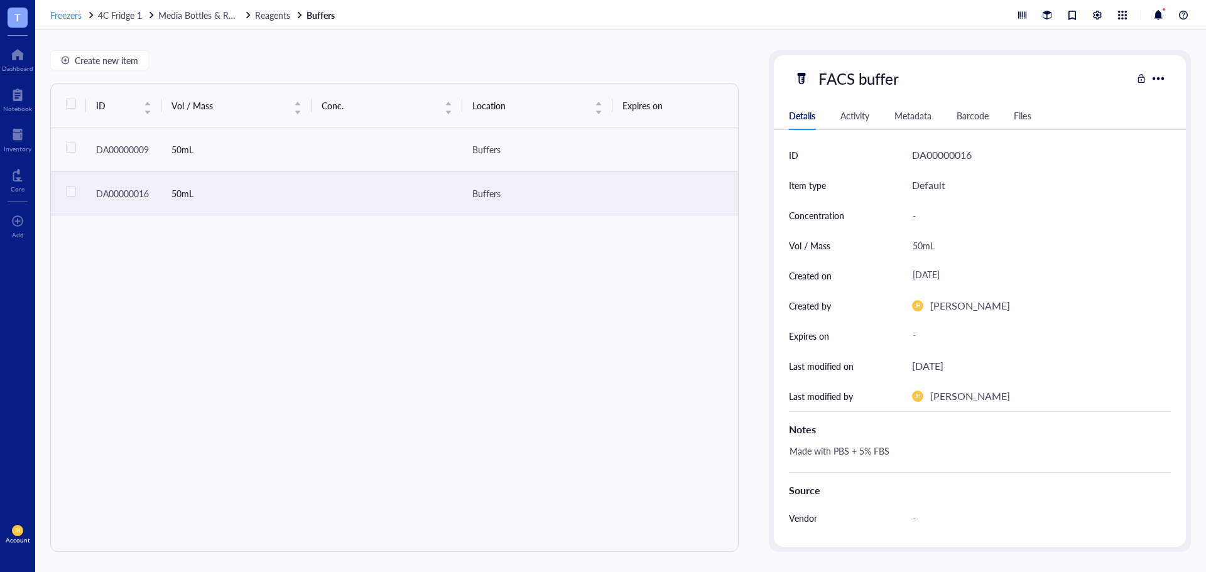
click at [56, 10] on span "Freezers" at bounding box center [65, 15] width 31 height 13
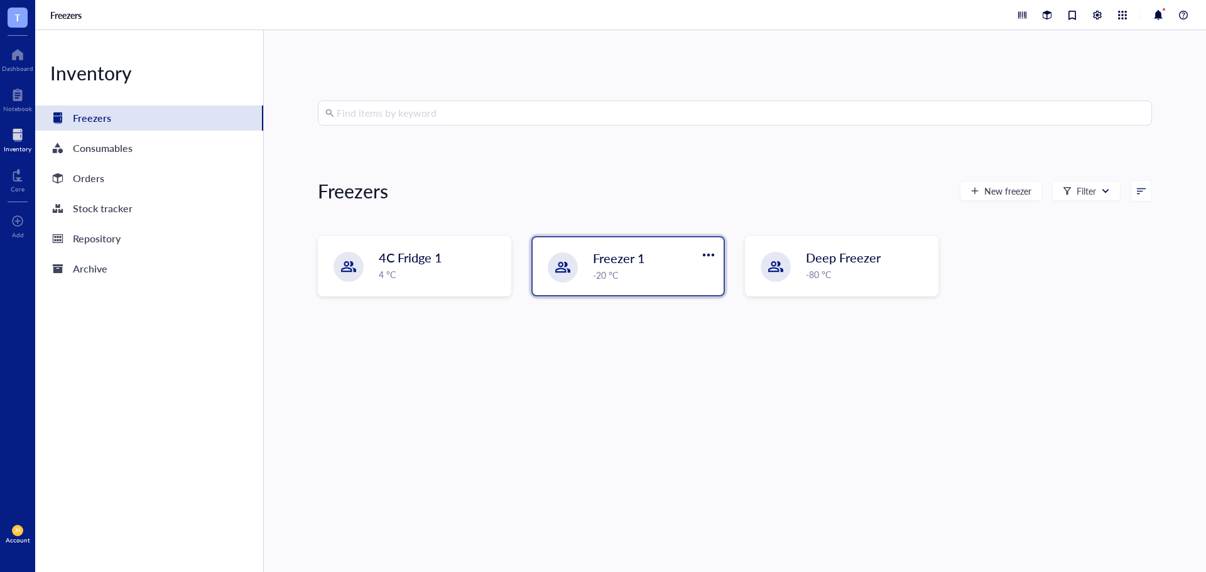
click at [638, 281] on div "-20 °C" at bounding box center [654, 275] width 123 height 14
